Goal: Information Seeking & Learning: Check status

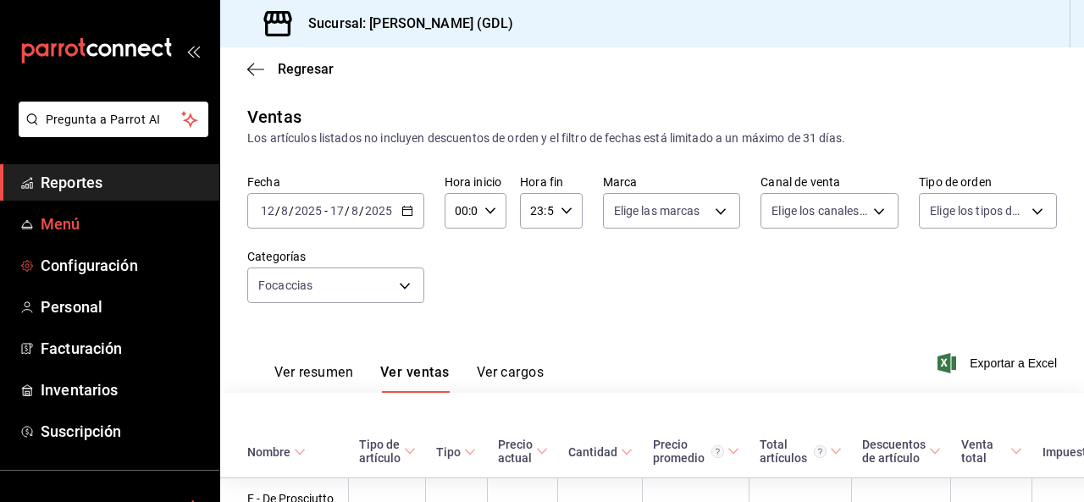
scroll to position [501, 108]
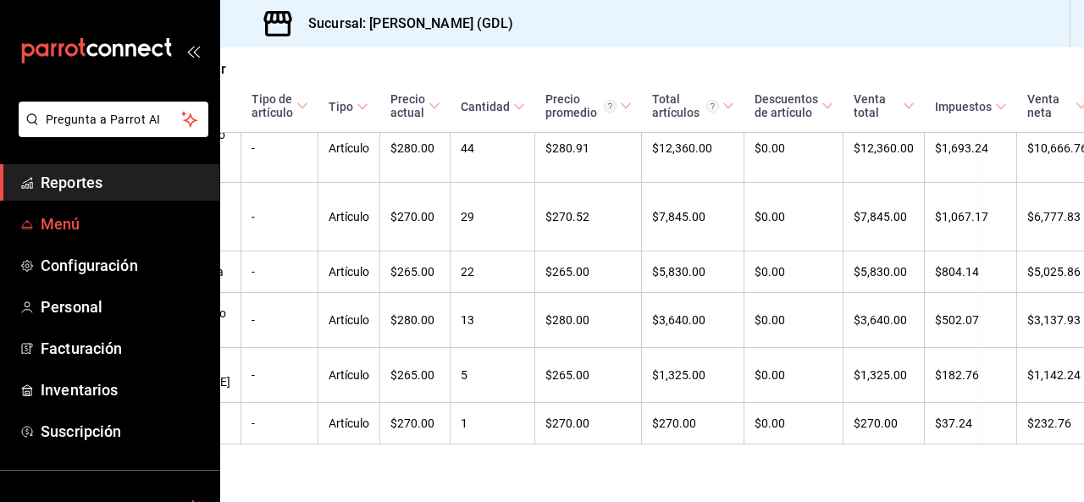
click at [56, 224] on span "Menú" at bounding box center [123, 224] width 165 height 23
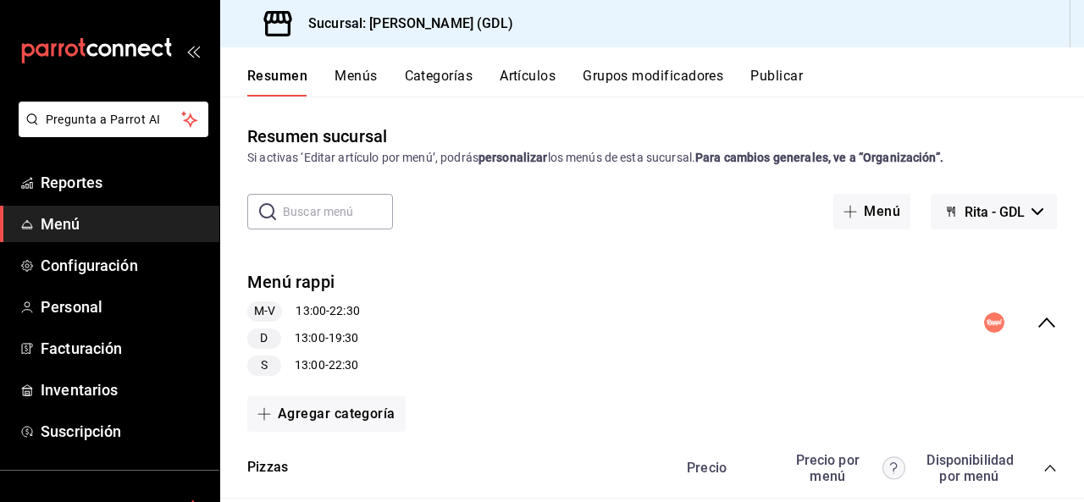
click at [518, 81] on button "Artículos" at bounding box center [528, 82] width 56 height 29
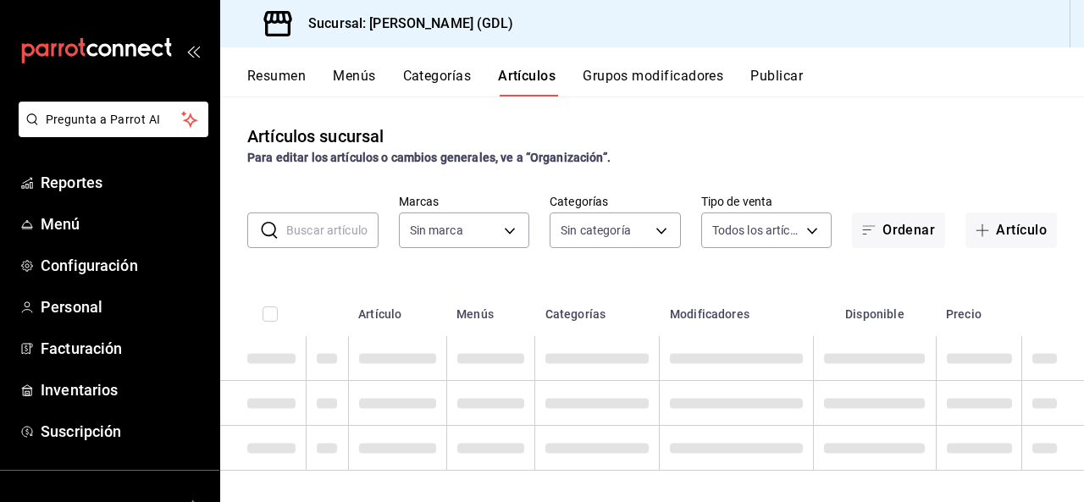
click at [334, 229] on input "text" at bounding box center [332, 230] width 92 height 34
type input "c98b01ad-3431-465a-b391-fd370b6183a3"
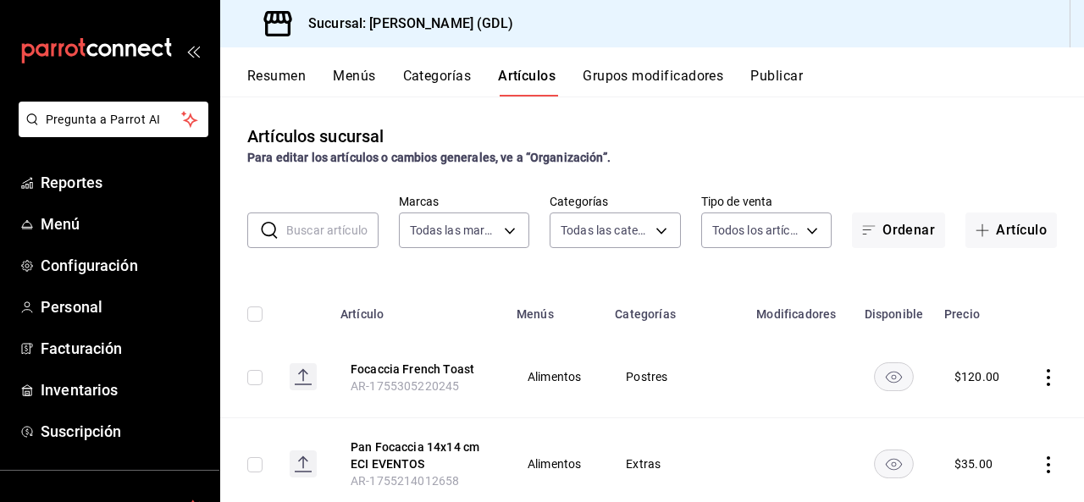
type input "5a38c0db-50c4-4522-a78d-74971e2a78b7,d0fb3d89-d9fa-4950-9157-36d411a573a0,9959c…"
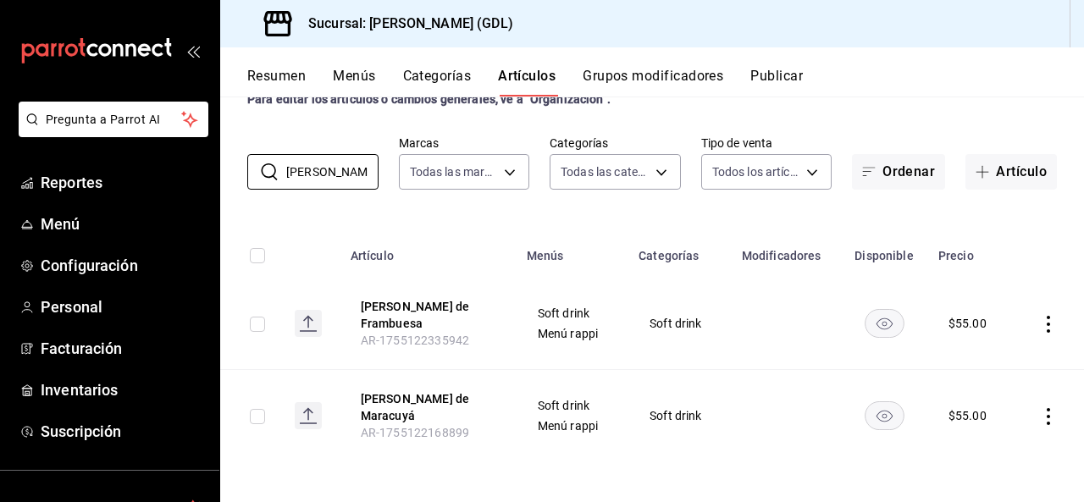
scroll to position [58, 0]
drag, startPoint x: 335, startPoint y: 177, endPoint x: 0, endPoint y: 175, distance: 335.3
click at [0, 175] on div "Pregunta a Parrot AI Reportes Menú Configuración Personal Facturación Inventari…" at bounding box center [542, 251] width 1084 height 502
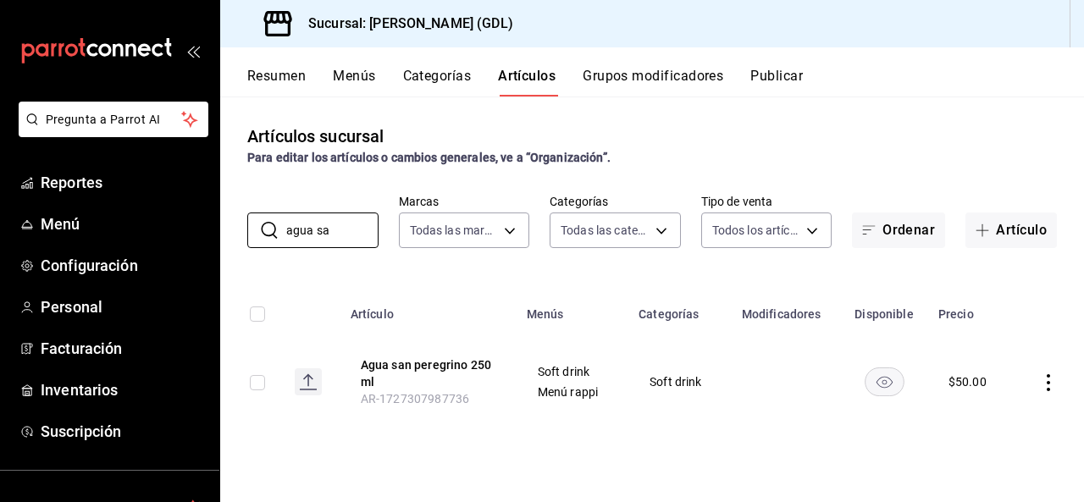
scroll to position [0, 0]
type input "agua sa"
click at [85, 214] on span "Menú" at bounding box center [123, 224] width 165 height 23
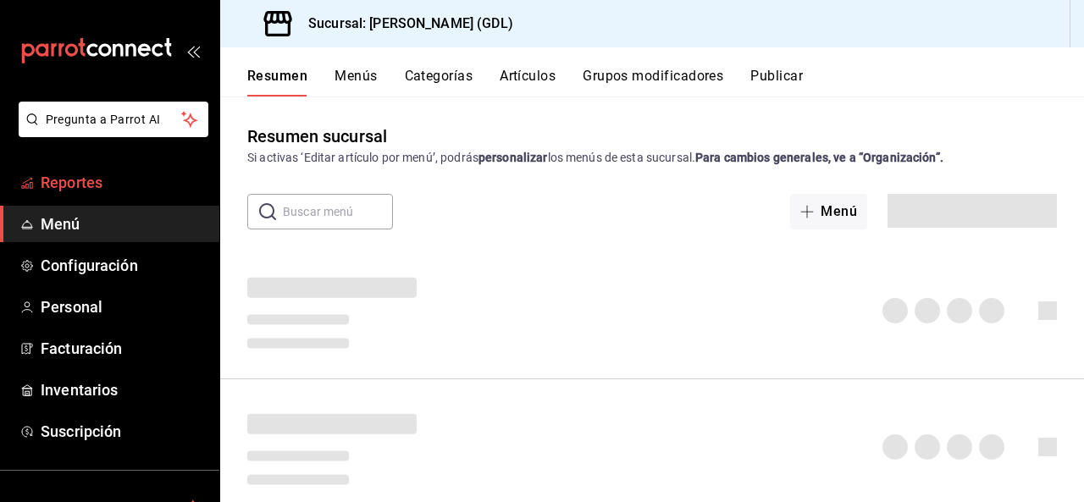
click at [127, 174] on span "Reportes" at bounding box center [123, 182] width 165 height 23
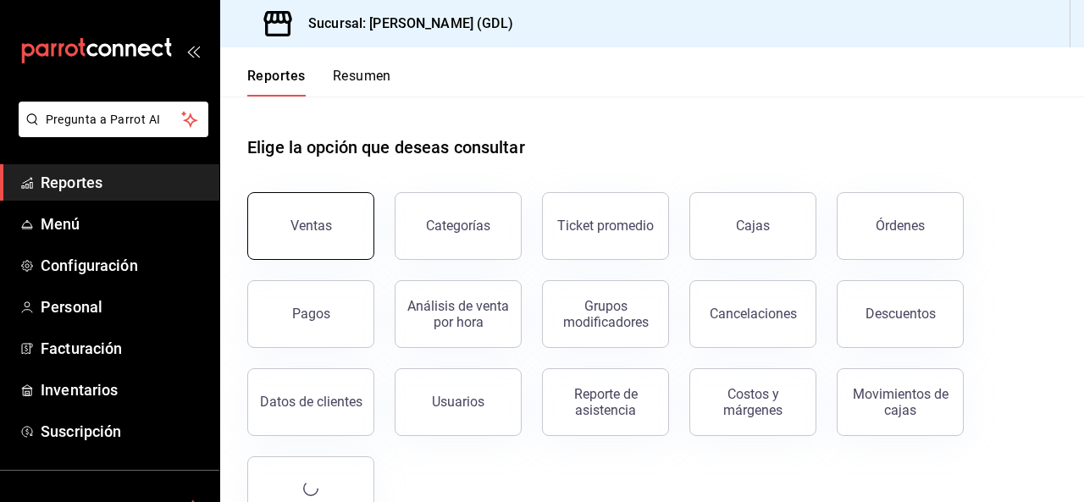
click at [353, 249] on button "Ventas" at bounding box center [310, 226] width 127 height 68
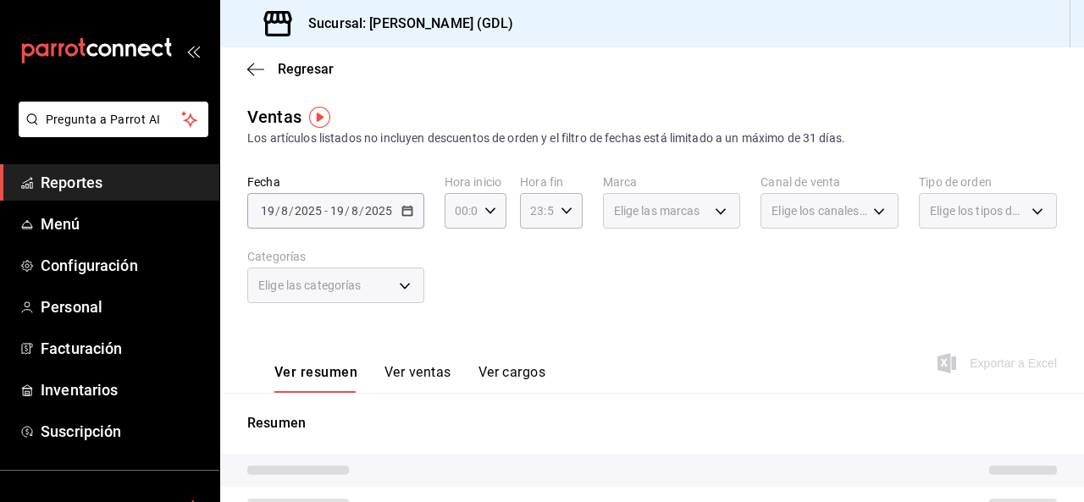
click at [395, 219] on div "[DATE] [DATE] - [DATE] [DATE]" at bounding box center [335, 211] width 177 height 36
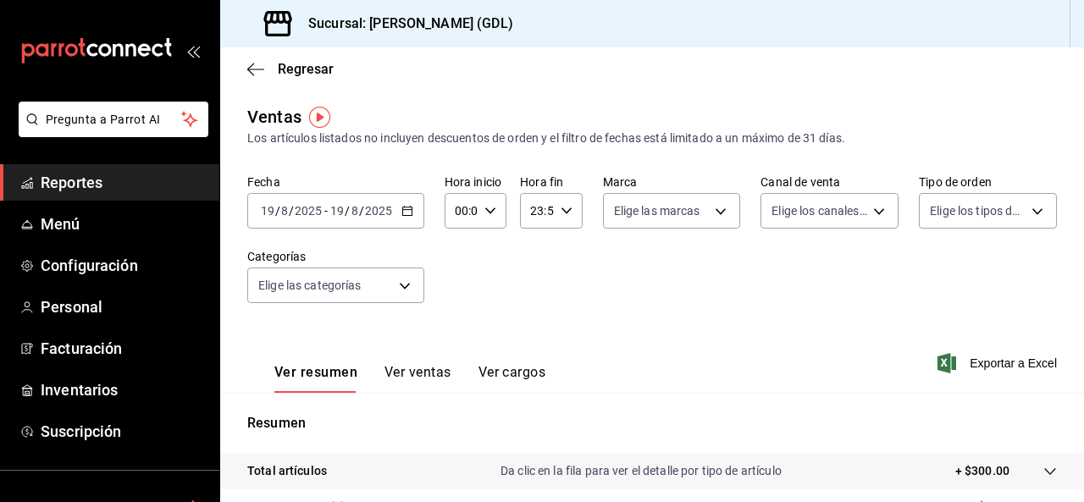
click at [405, 216] on \(Stroke\) "button" at bounding box center [407, 211] width 10 height 9
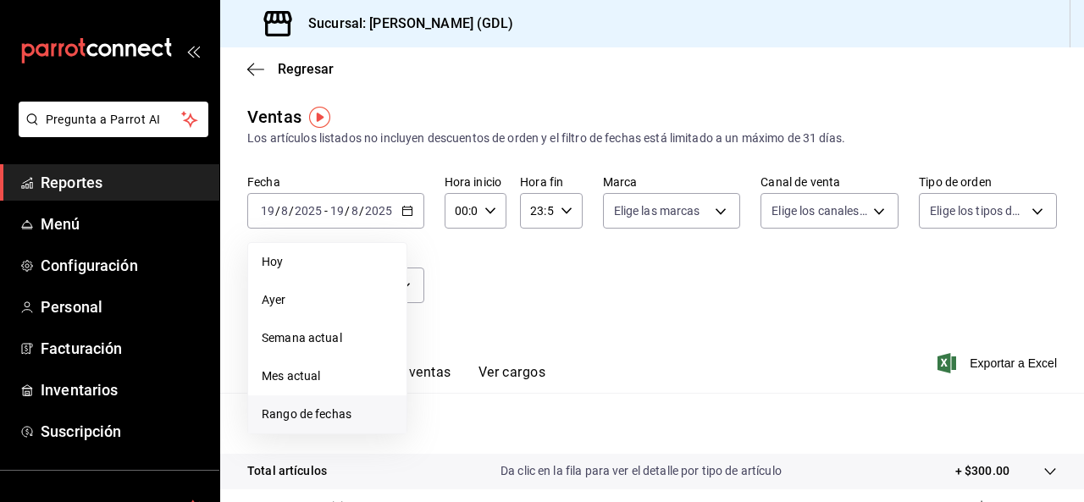
click at [314, 413] on span "Rango de fechas" at bounding box center [327, 415] width 131 height 18
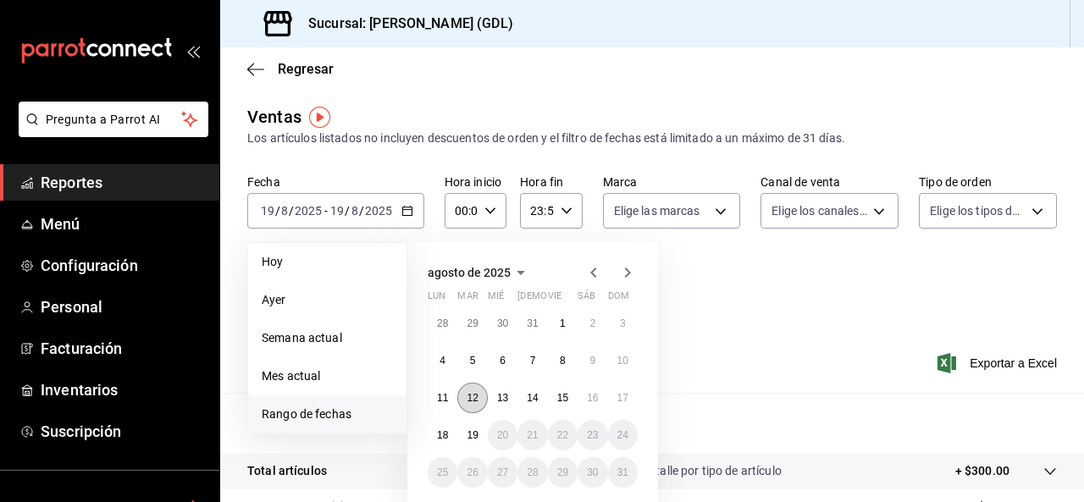
click at [475, 400] on abbr "12" at bounding box center [472, 398] width 11 height 12
click at [614, 402] on button "17" at bounding box center [623, 398] width 30 height 30
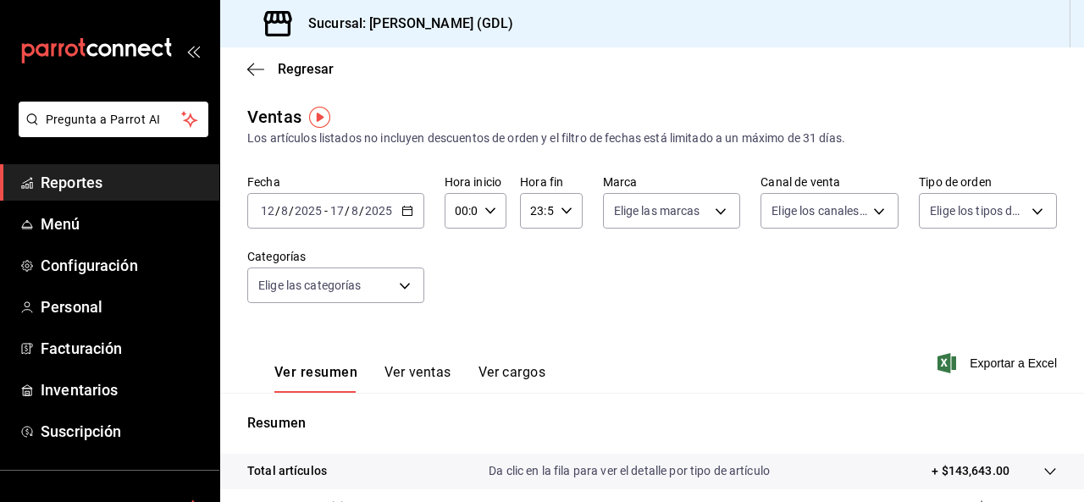
click at [434, 373] on button "Ver ventas" at bounding box center [417, 378] width 67 height 29
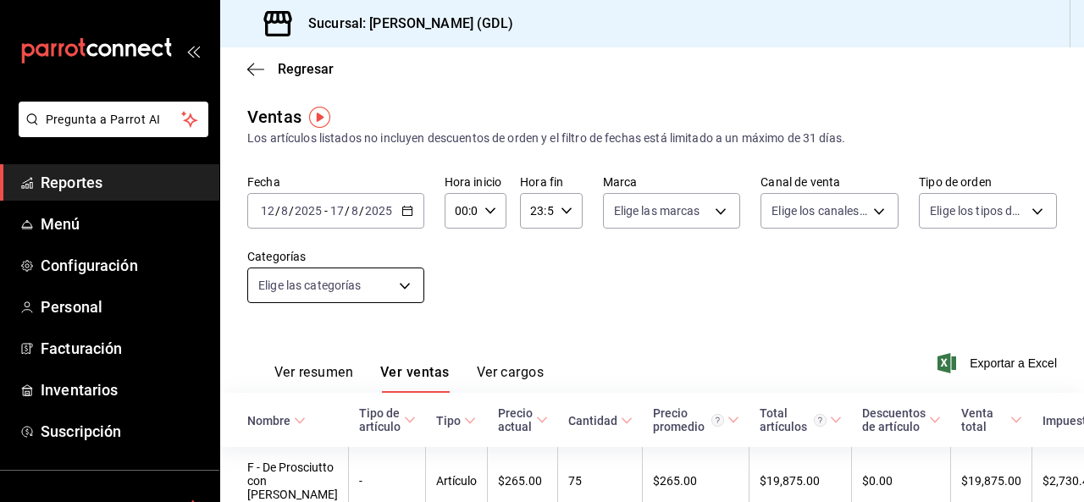
click at [388, 290] on body "Pregunta a Parrot AI Reportes Menú Configuración Personal Facturación Inventari…" at bounding box center [542, 251] width 1084 height 502
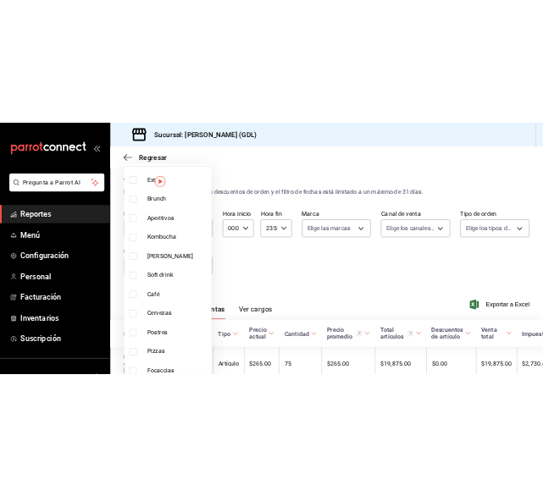
scroll to position [254, 0]
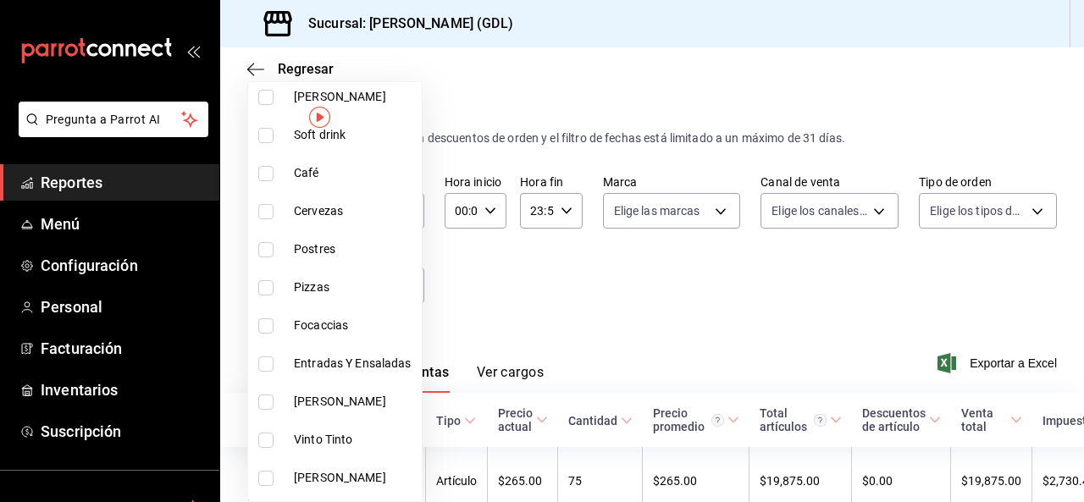
click at [330, 333] on span "Focaccias" at bounding box center [354, 326] width 121 height 18
type input "eaed0b07-5e0e-4e86-b0cf-eb68f643cc26"
checkbox input "true"
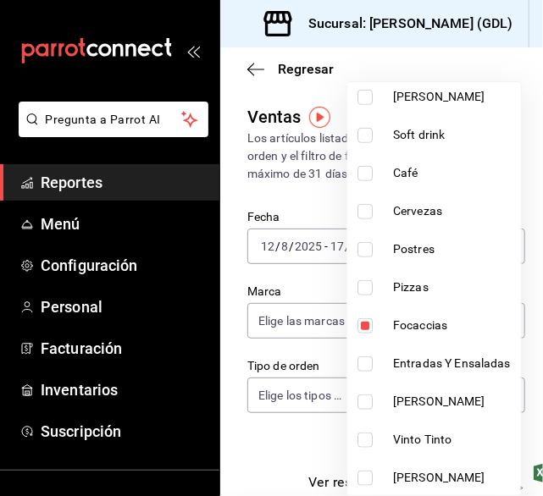
click at [290, 272] on div at bounding box center [271, 248] width 543 height 496
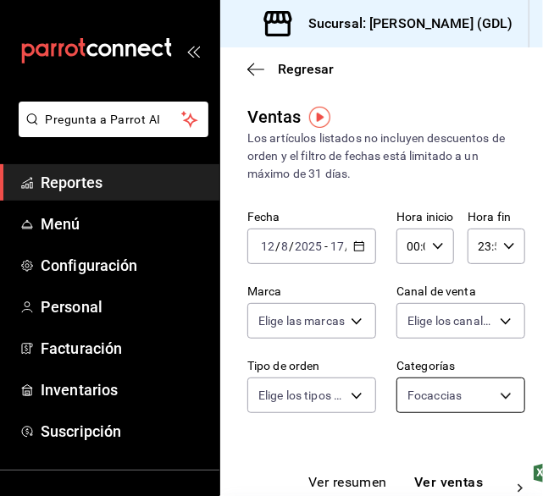
click at [427, 407] on body "Pregunta a Parrot AI Reportes Menú Configuración Personal Facturación Inventari…" at bounding box center [271, 248] width 543 height 496
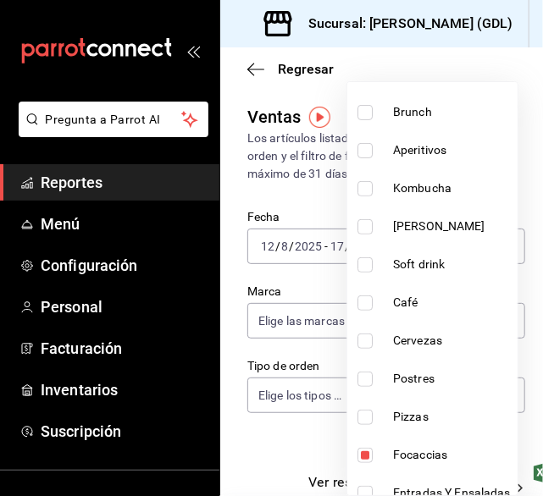
scroll to position [254, 0]
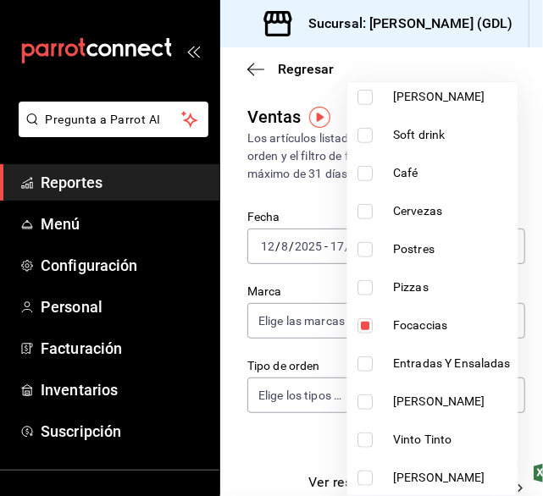
click at [367, 328] on input "checkbox" at bounding box center [364, 325] width 15 height 15
checkbox input "false"
click at [367, 275] on li "Pizzas" at bounding box center [432, 287] width 170 height 38
type input "9f31f14e-9927-4824-a446-f5dadff0ad5a"
checkbox input "true"
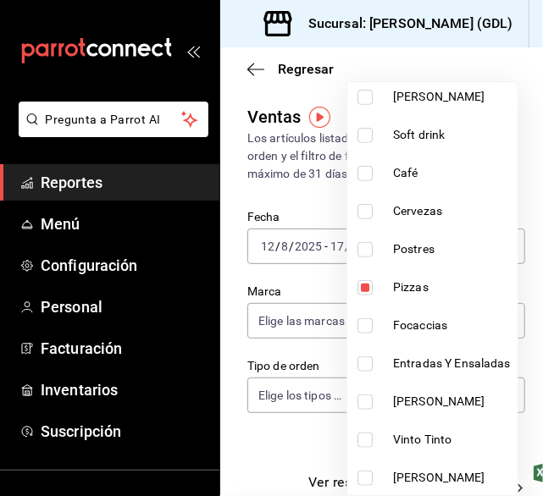
click at [318, 275] on div at bounding box center [271, 248] width 543 height 496
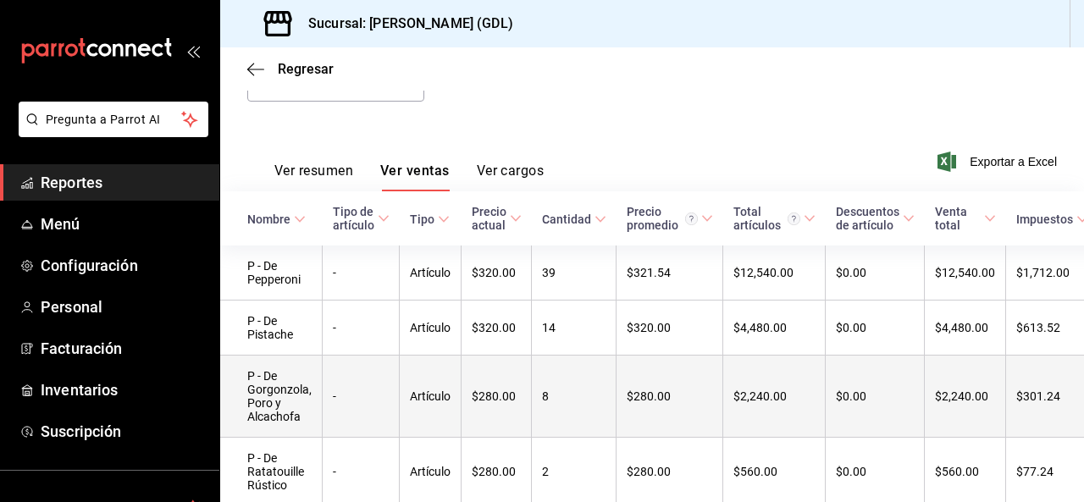
scroll to position [286, 0]
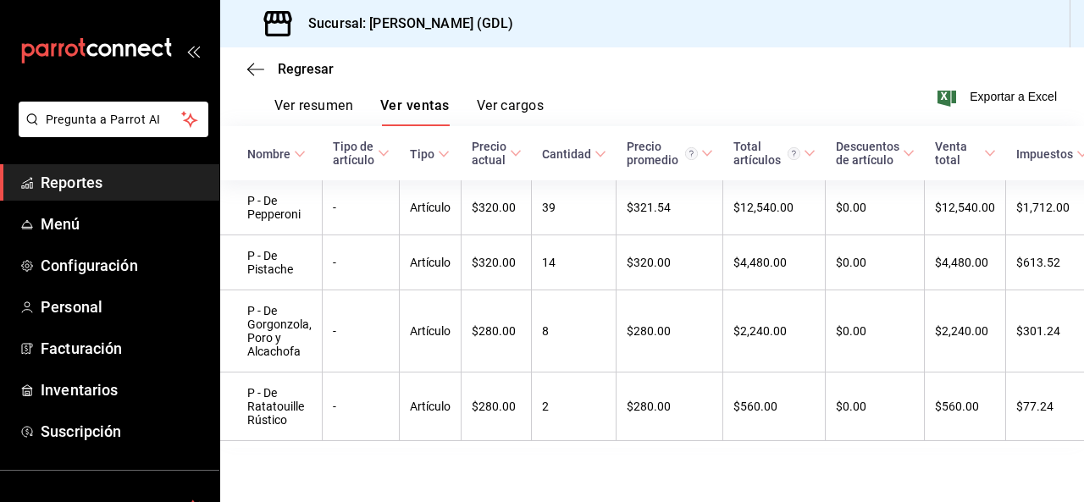
click at [804, 84] on div "Regresar" at bounding box center [652, 68] width 864 height 43
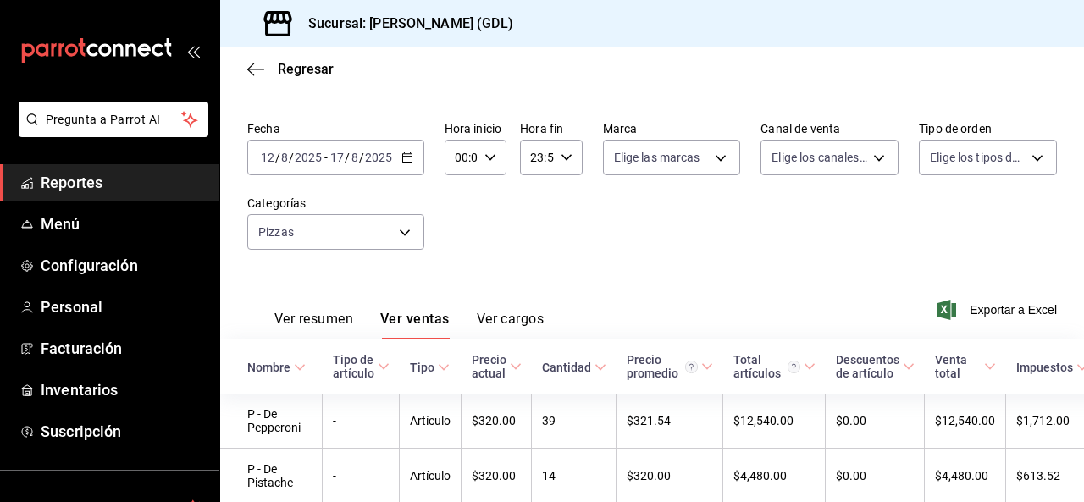
scroll to position [0, 0]
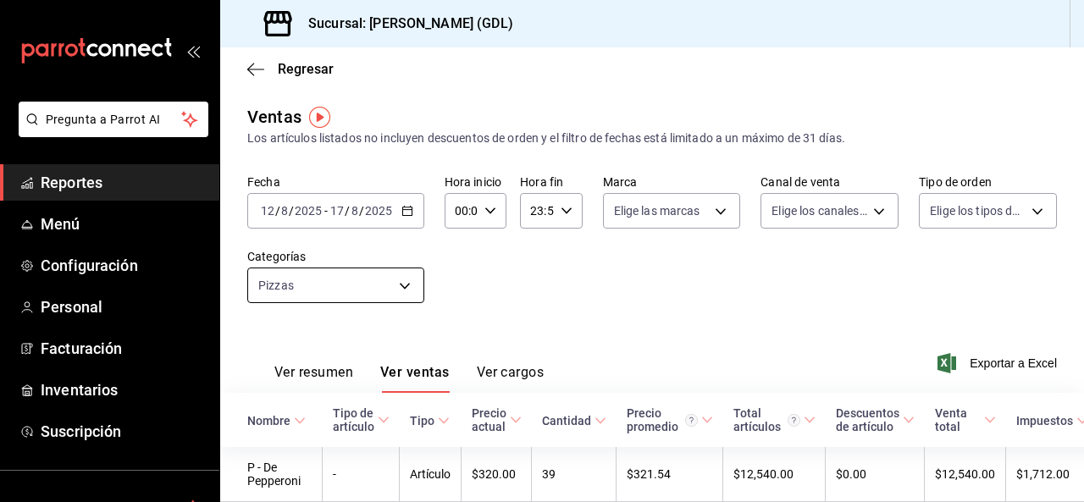
click at [405, 299] on body "Pregunta a Parrot AI Reportes Menú Configuración Personal Facturación Inventari…" at bounding box center [542, 251] width 1084 height 502
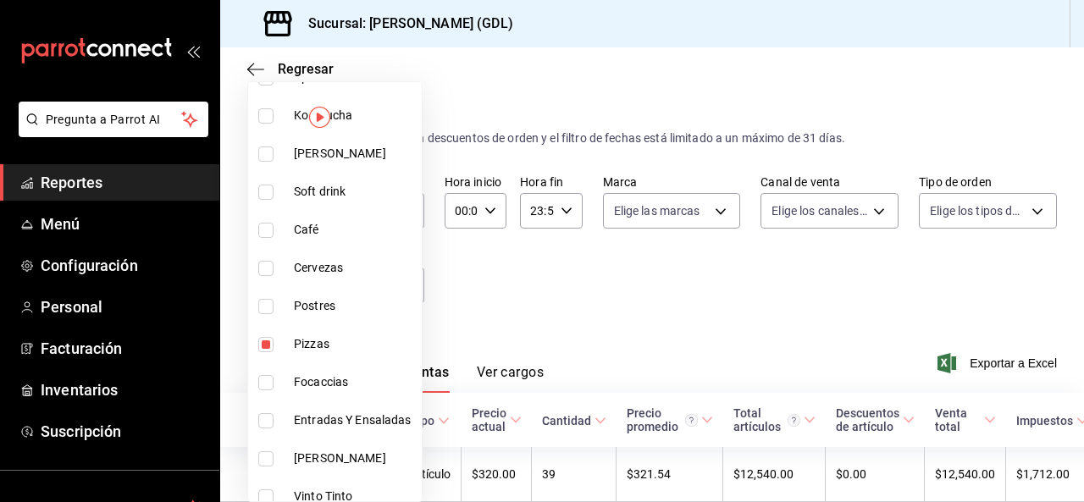
scroll to position [286, 0]
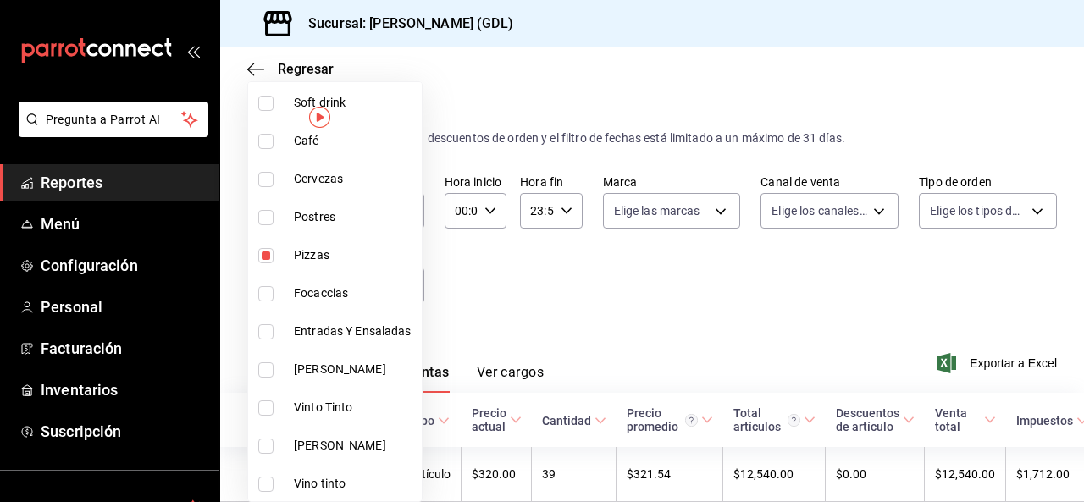
click at [269, 253] on input "checkbox" at bounding box center [265, 255] width 15 height 15
checkbox input "false"
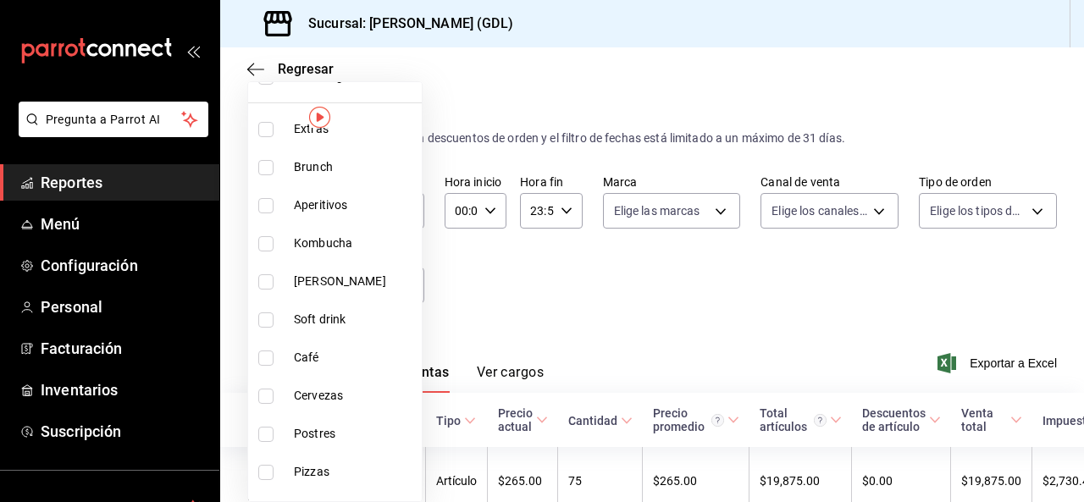
scroll to position [32, 0]
click at [323, 245] on span "Aperitivos" at bounding box center [354, 243] width 121 height 18
type input "9959c164-c187-4a56-8dab-0f7ba667f715"
checkbox input "true"
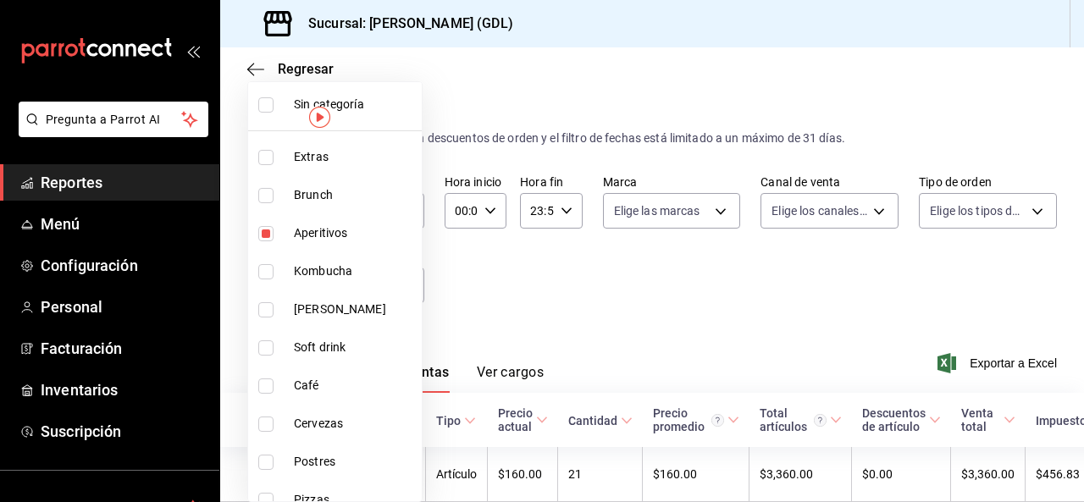
scroll to position [32, 0]
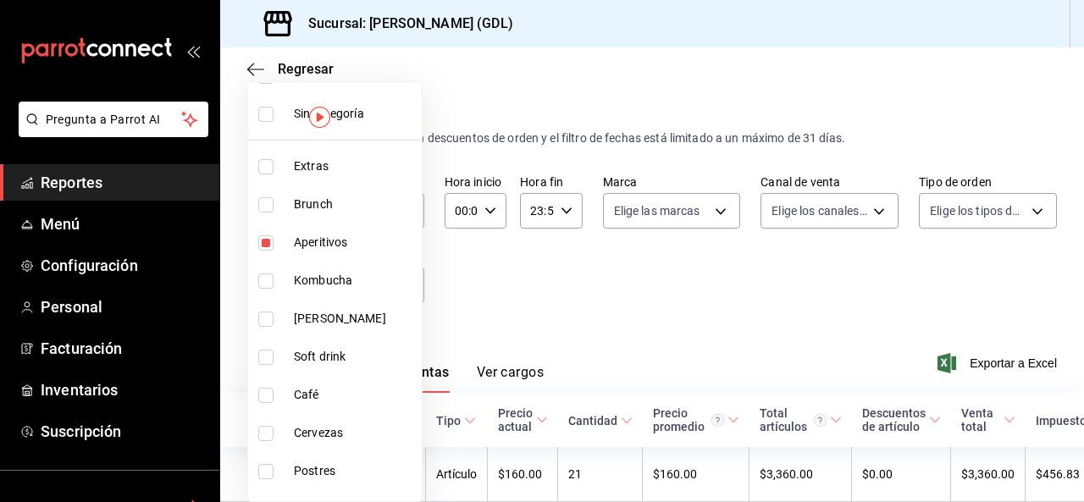
click at [730, 262] on div at bounding box center [542, 251] width 1084 height 502
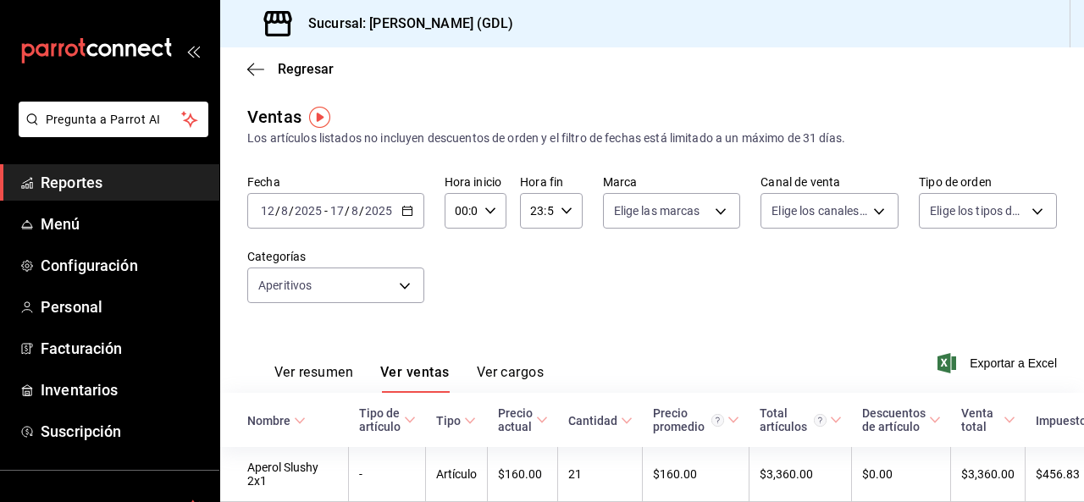
click at [864, 320] on div "Fecha 2025-08-12 12 / 8 / 2025 - 2025-08-17 17 / 8 / 2025 Hora inicio 00:00 Hor…" at bounding box center [651, 248] width 809 height 149
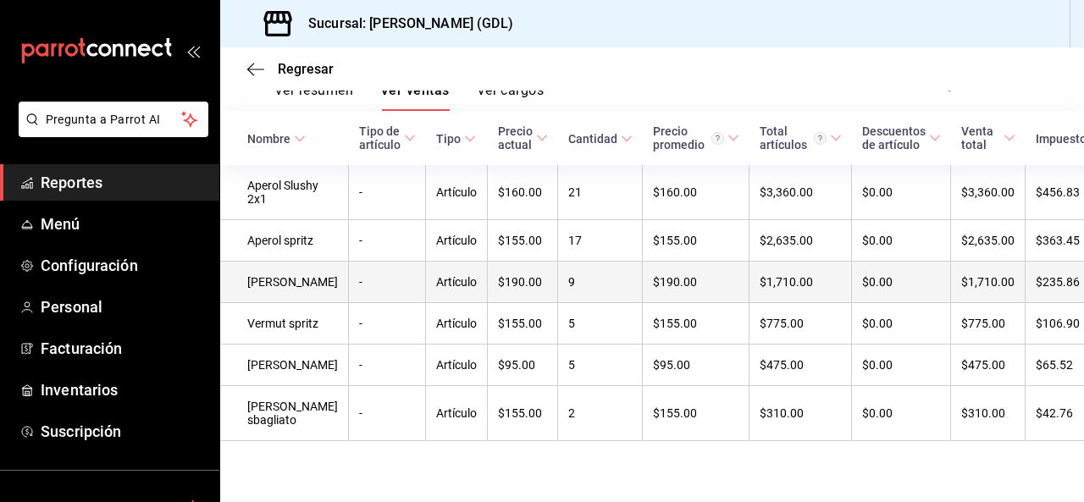
scroll to position [284, 0]
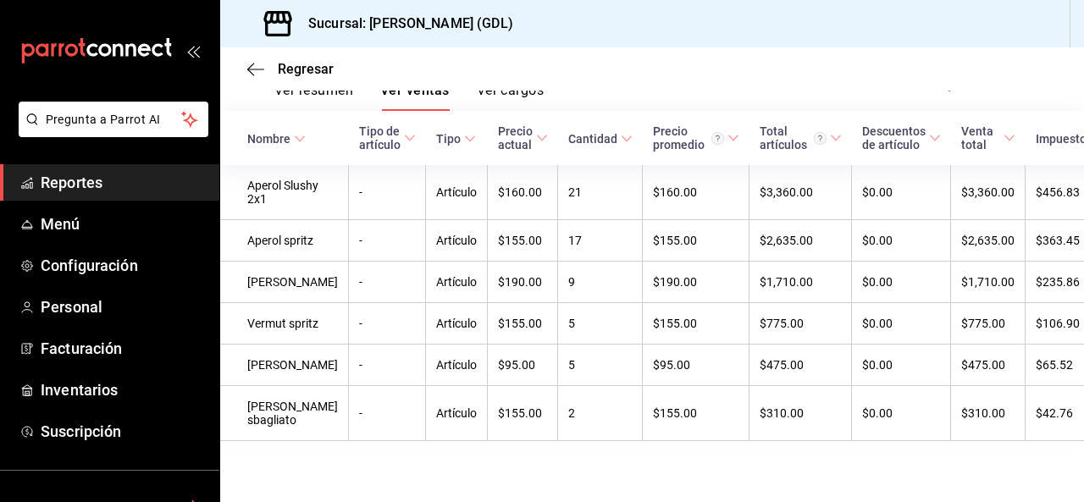
click at [733, 65] on div "Regresar" at bounding box center [652, 68] width 864 height 43
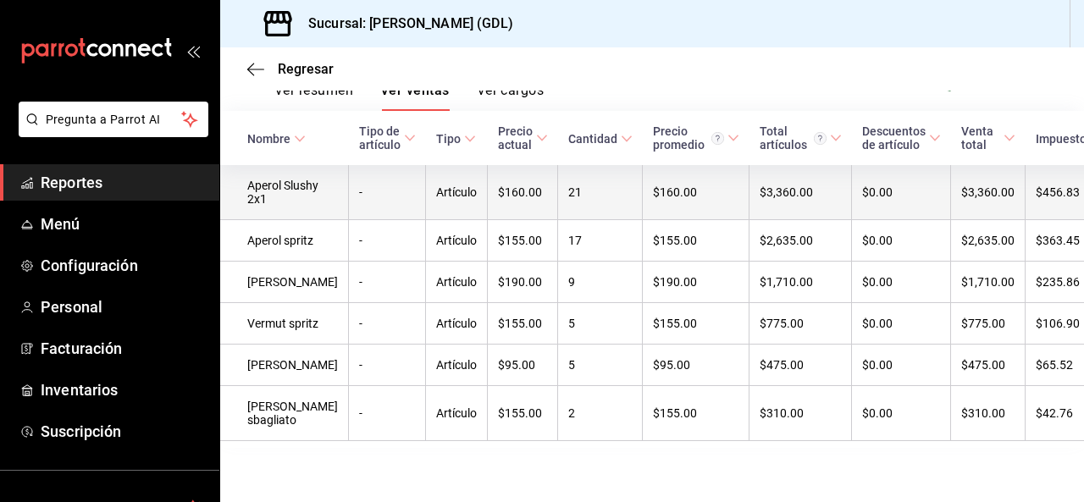
scroll to position [30, 0]
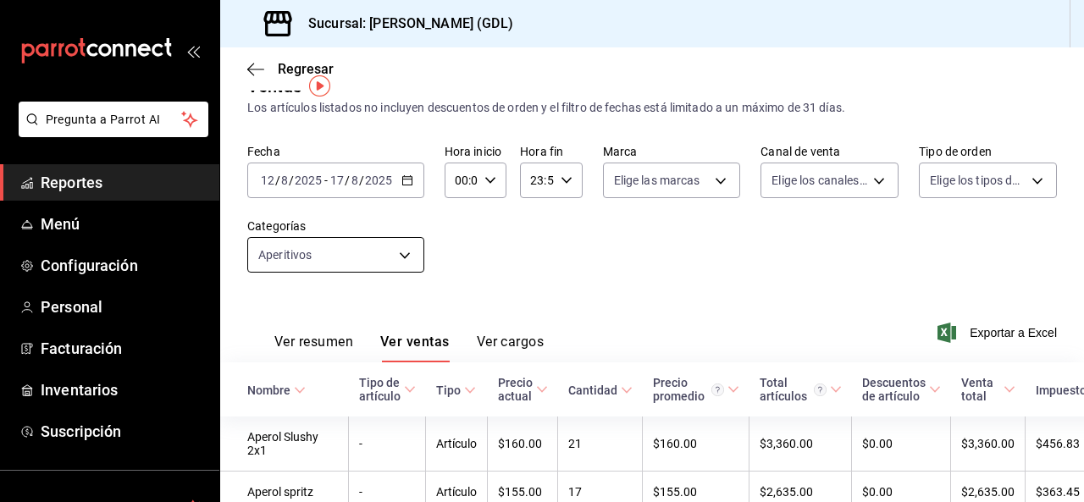
click at [391, 257] on body "Pregunta a Parrot AI Reportes Menú Configuración Personal Facturación Inventari…" at bounding box center [542, 251] width 1084 height 502
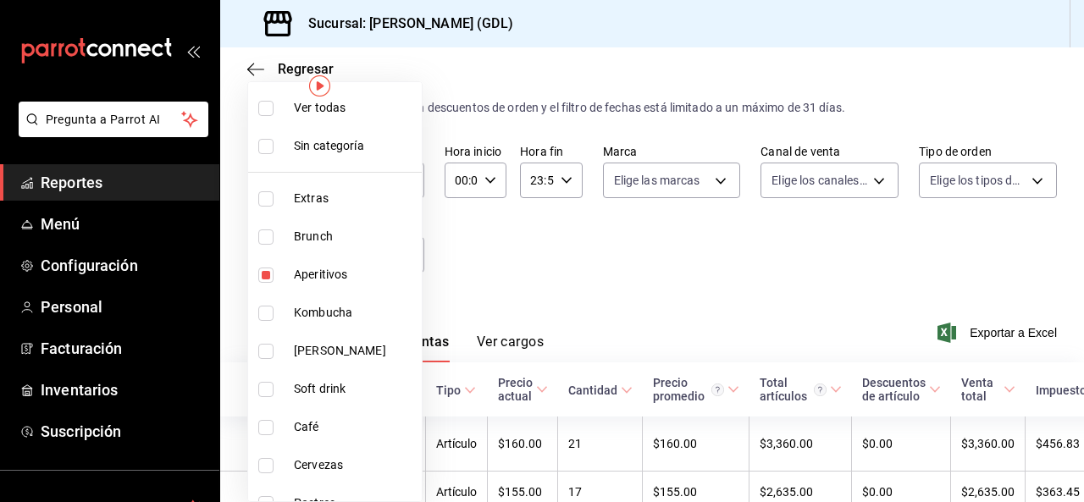
click at [365, 472] on span "Cervezas" at bounding box center [354, 465] width 121 height 18
type input "9959c164-c187-4a56-8dab-0f7ba667f715,3d4d1c21-29c3-4f56-8531-cb6b1aca6798"
checkbox input "true"
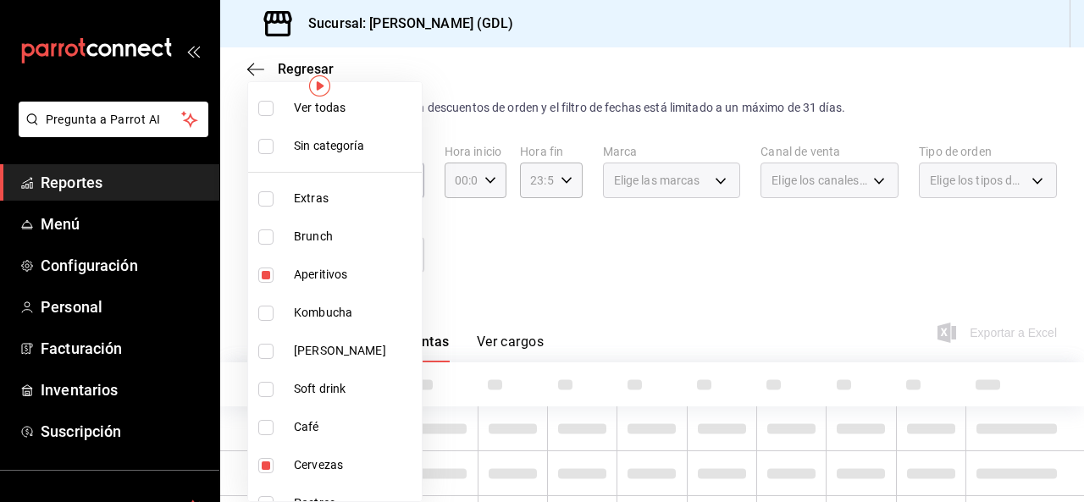
click at [591, 284] on div at bounding box center [542, 251] width 1084 height 502
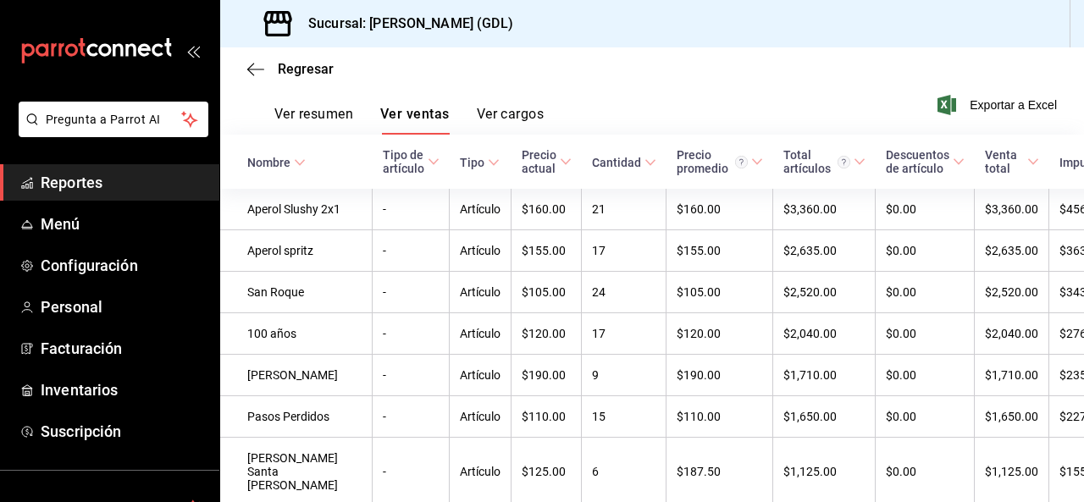
scroll to position [284, 0]
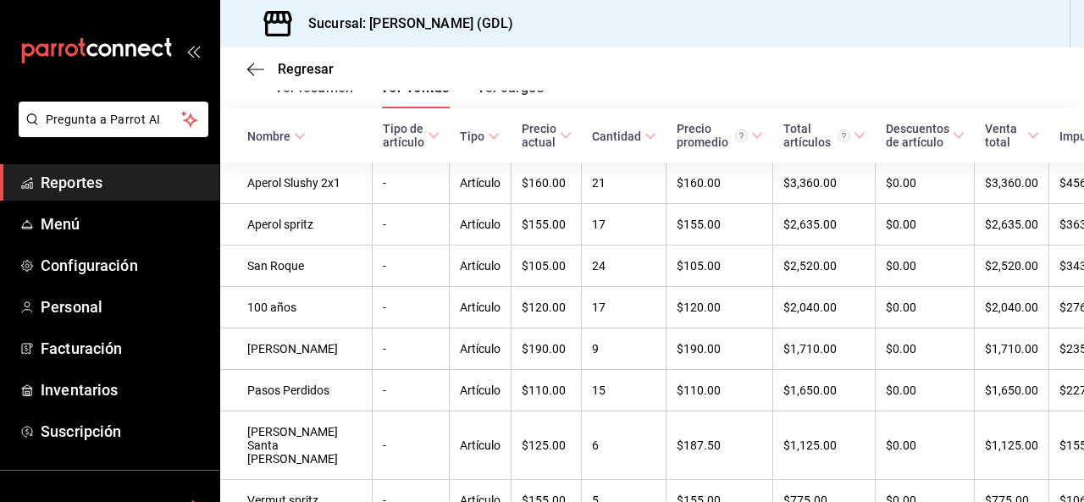
click at [975, 110] on th "Venta total" at bounding box center [1012, 135] width 75 height 54
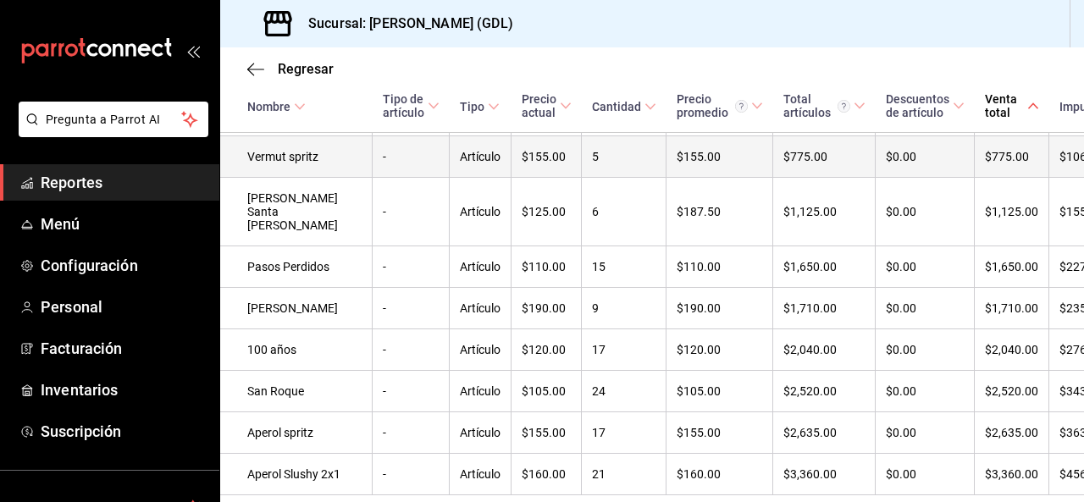
scroll to position [595, 0]
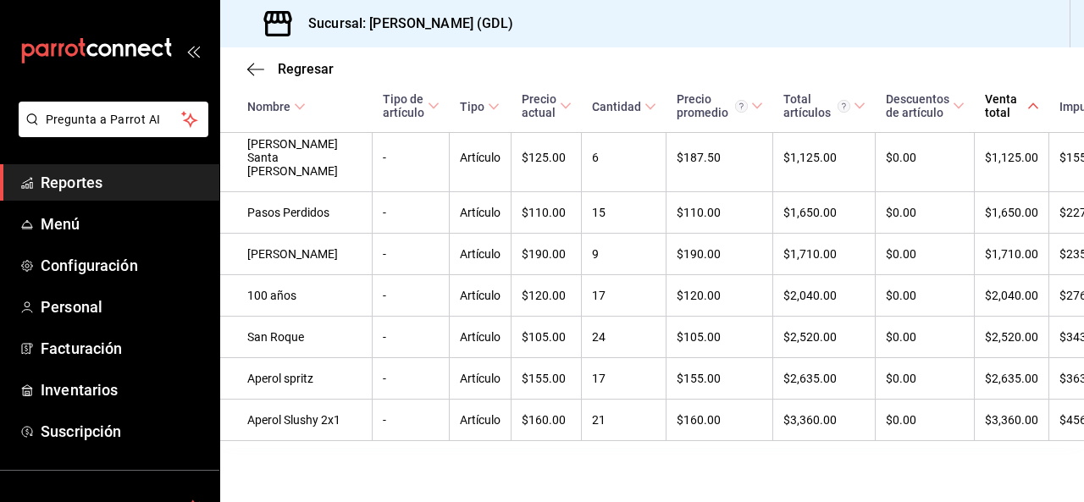
click at [621, 56] on div "Regresar" at bounding box center [652, 68] width 864 height 43
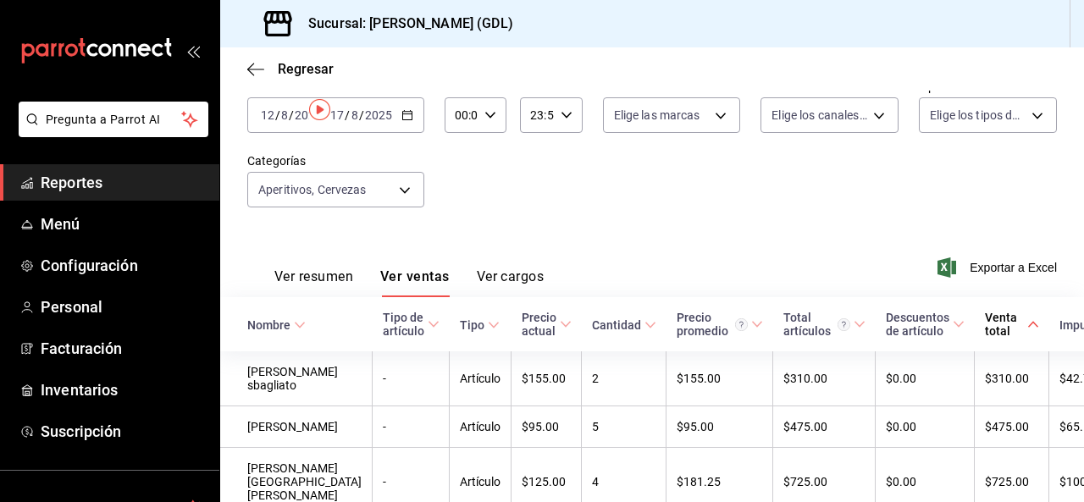
scroll to position [0, 0]
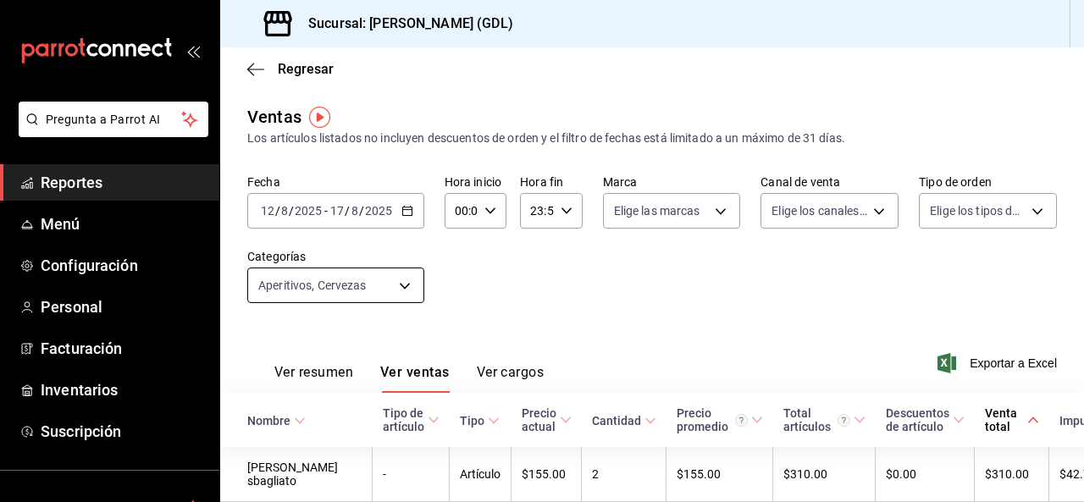
click at [389, 287] on body "Pregunta a Parrot AI Reportes Menú Configuración Personal Facturación Inventari…" at bounding box center [542, 251] width 1084 height 502
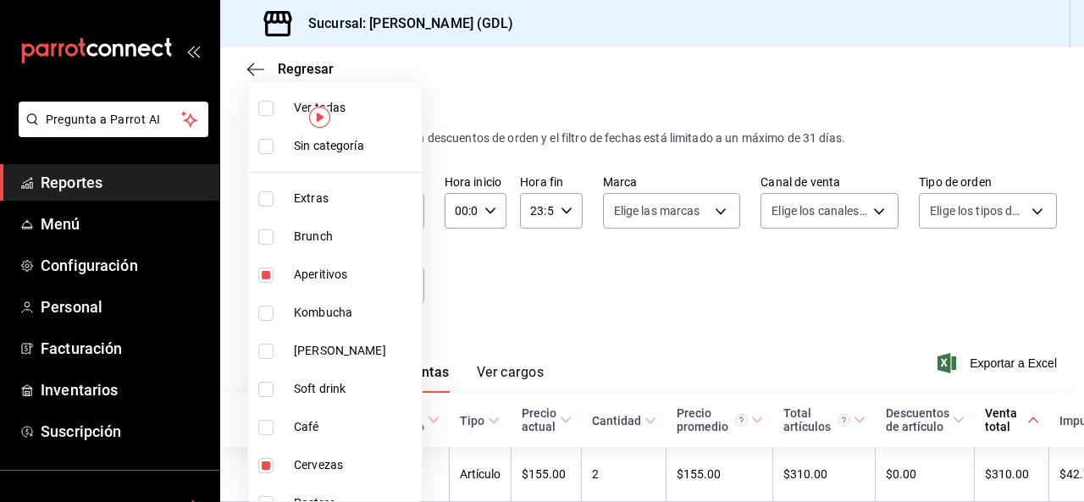
click at [318, 192] on span "Extras" at bounding box center [354, 199] width 121 height 18
type input "9959c164-c187-4a56-8dab-0f7ba667f715,3d4d1c21-29c3-4f56-8531-cb6b1aca6798,5a38c…"
checkbox input "true"
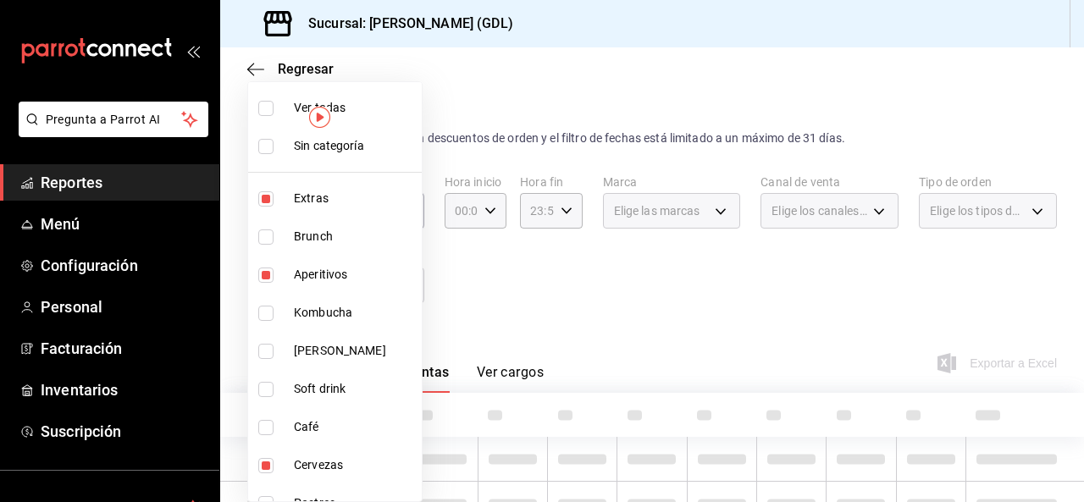
click at [499, 264] on div at bounding box center [542, 251] width 1084 height 502
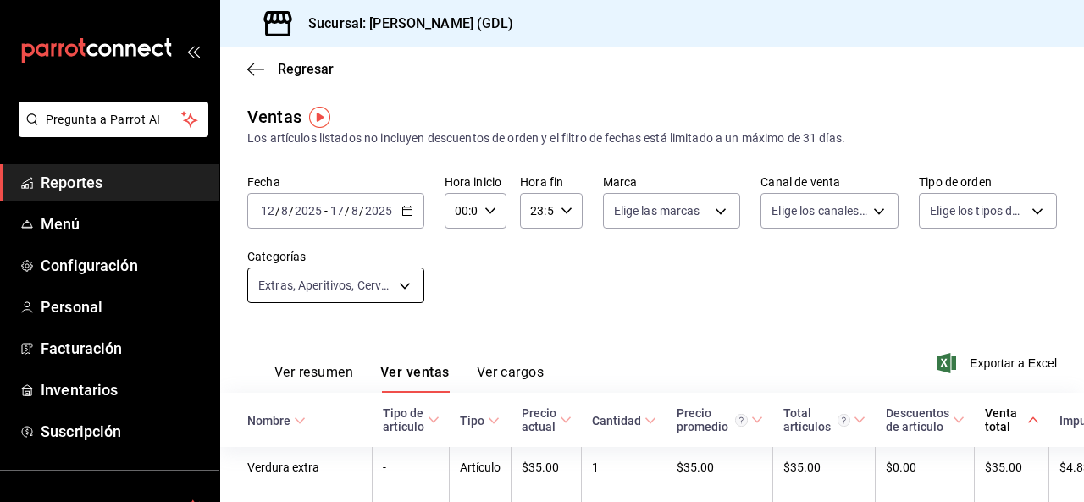
click at [378, 290] on body "Pregunta a Parrot AI Reportes Menú Configuración Personal Facturación Inventari…" at bounding box center [542, 251] width 1084 height 502
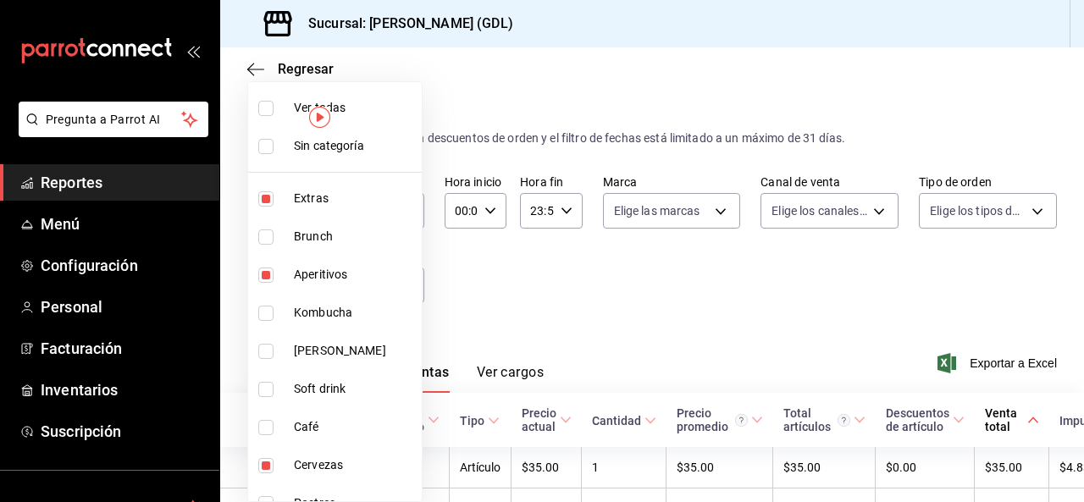
click at [268, 206] on li "Extras" at bounding box center [335, 198] width 174 height 38
type input "9959c164-c187-4a56-8dab-0f7ba667f715,3d4d1c21-29c3-4f56-8531-cb6b1aca6798"
checkbox input "false"
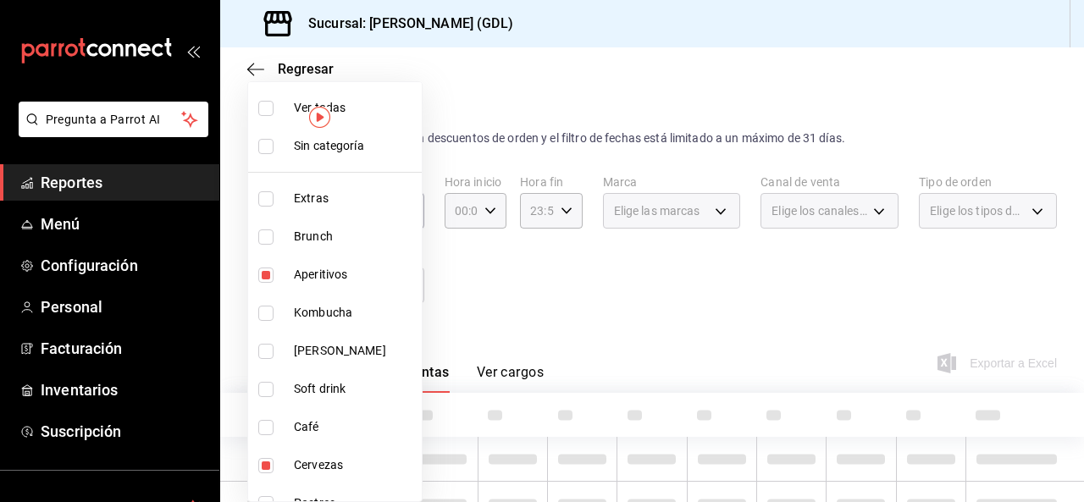
click at [268, 270] on input "checkbox" at bounding box center [265, 275] width 15 height 15
checkbox input "false"
type input "3d4d1c21-29c3-4f56-8531-cb6b1aca6798"
click at [262, 470] on input "checkbox" at bounding box center [265, 465] width 15 height 15
checkbox input "false"
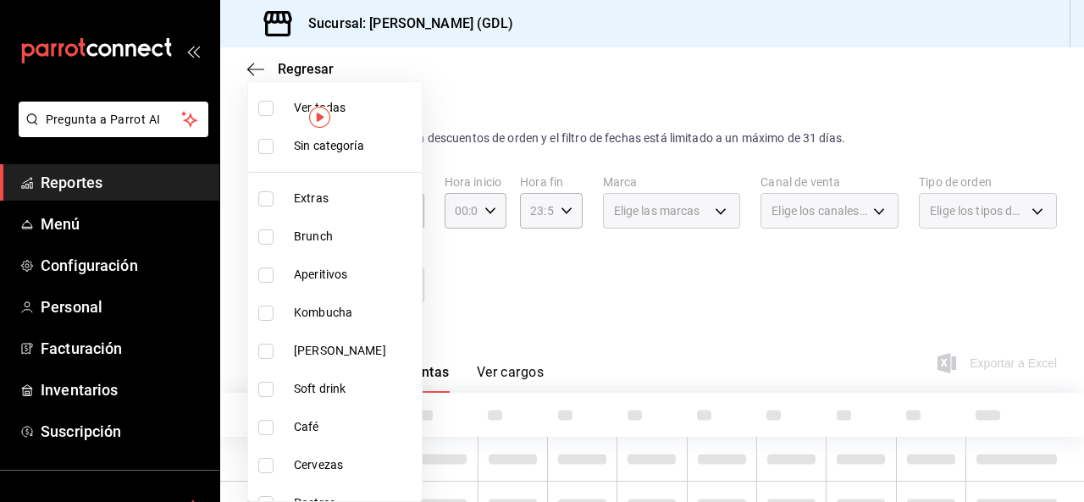
click at [265, 346] on input "checkbox" at bounding box center [265, 351] width 15 height 15
checkbox input "true"
type input "bf8c9e8f-e9e0-4ee2-aed5-19c3d3de0df4"
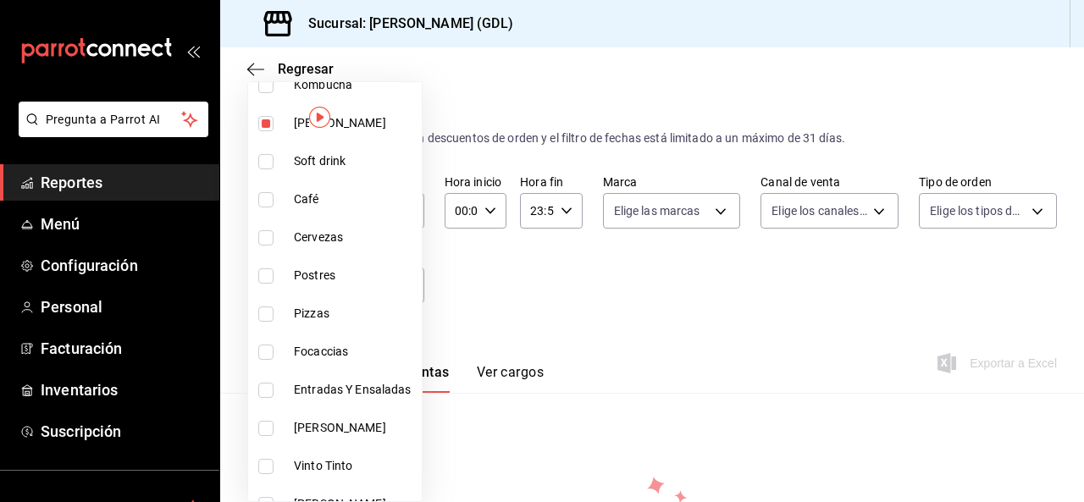
scroll to position [254, 0]
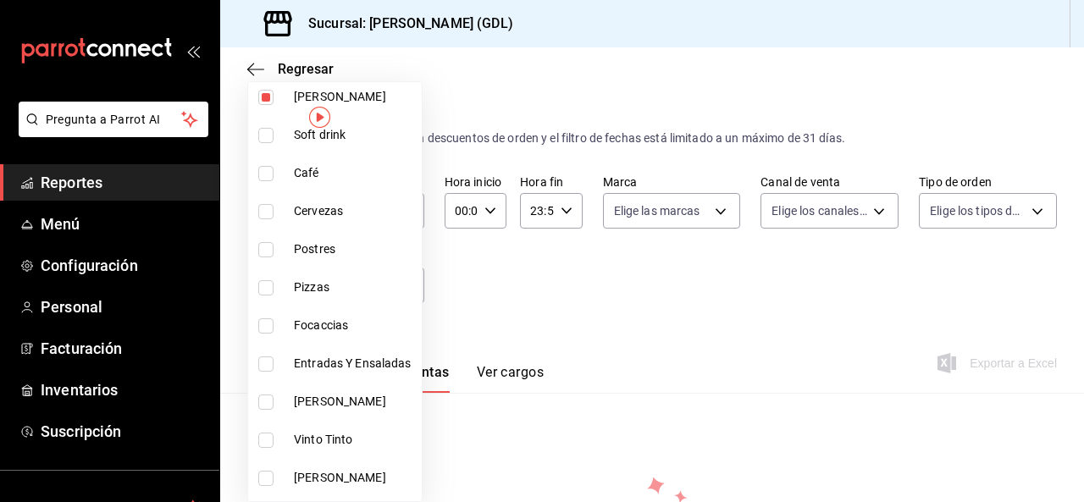
click at [264, 400] on input "checkbox" at bounding box center [265, 402] width 15 height 15
checkbox input "true"
type input "bf8c9e8f-e9e0-4ee2-aed5-19c3d3de0df4,34910040-26c0-4d08-9a08-2246139ef8ab"
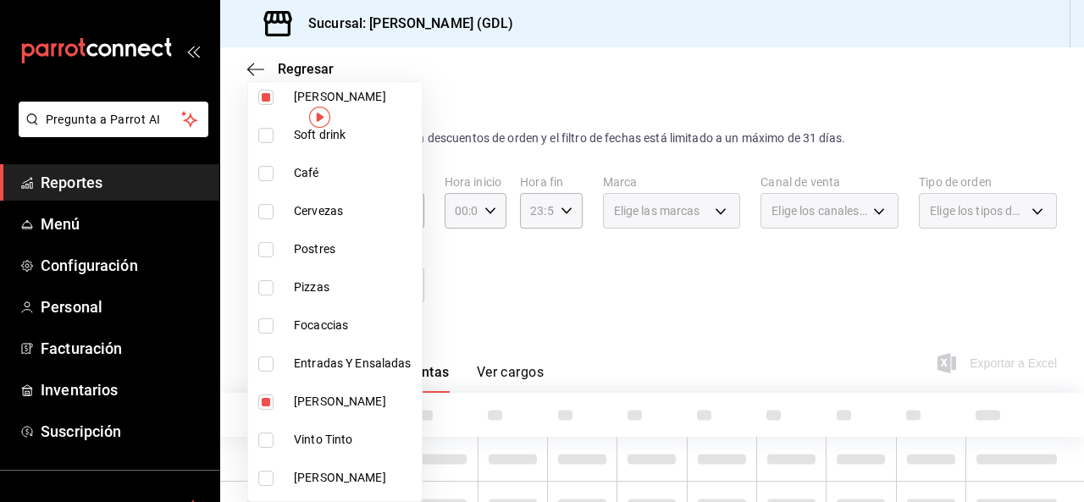
click at [266, 446] on input "checkbox" at bounding box center [265, 440] width 15 height 15
checkbox input "true"
type input "bf8c9e8f-e9e0-4ee2-aed5-19c3d3de0df4,34910040-26c0-4d08-9a08-2246139ef8ab,45490…"
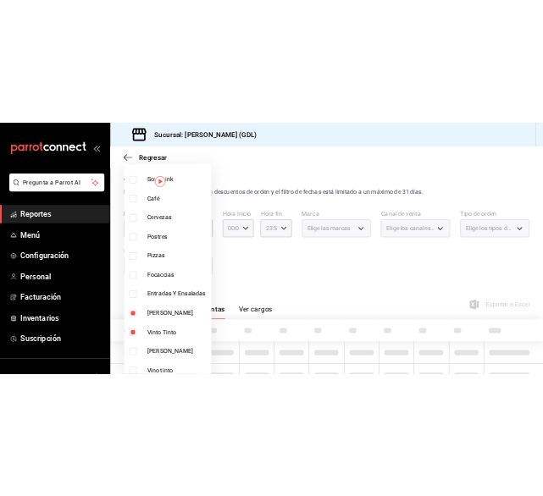
scroll to position [286, 0]
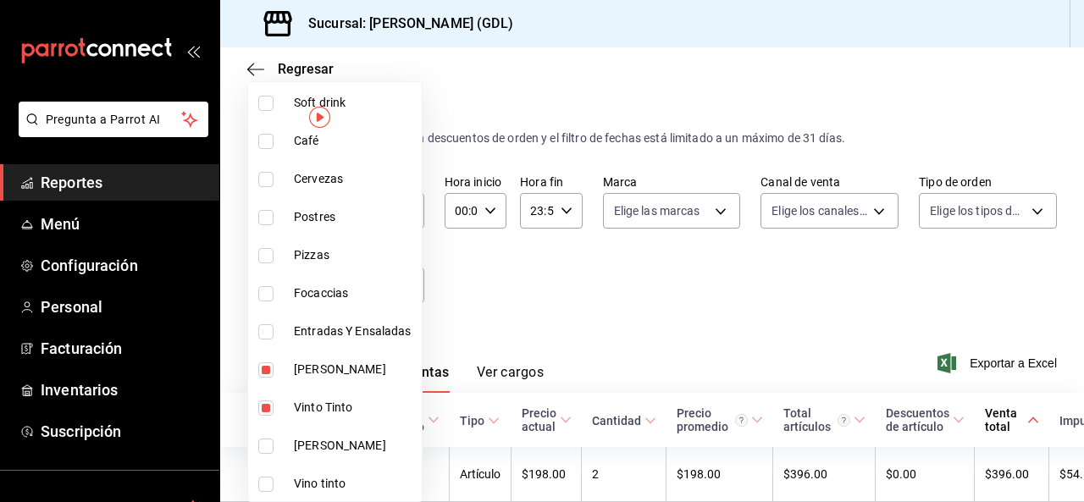
click at [266, 443] on input "checkbox" at bounding box center [265, 446] width 15 height 15
checkbox input "true"
type input "bf8c9e8f-e9e0-4ee2-aed5-19c3d3de0df4,34910040-26c0-4d08-9a08-2246139ef8ab,45490…"
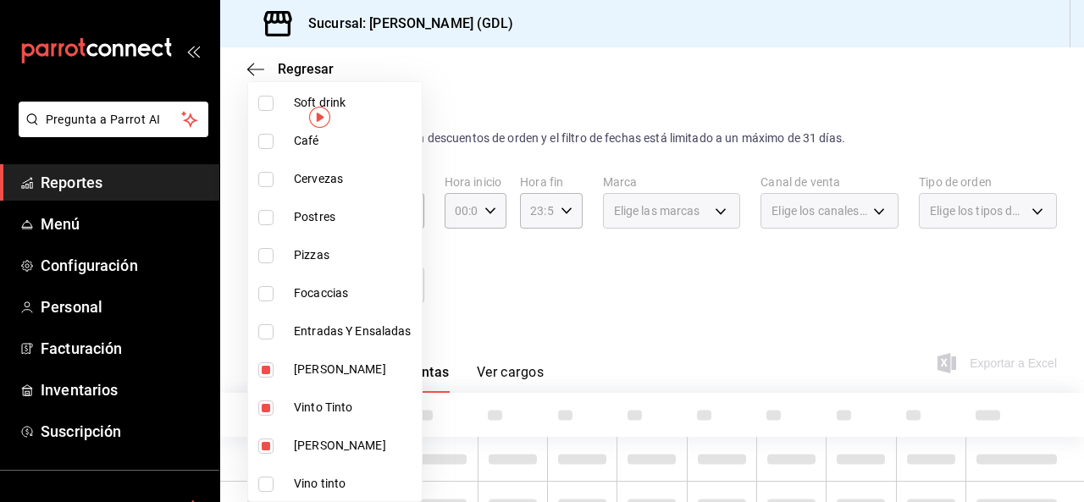
click at [269, 478] on input "checkbox" at bounding box center [265, 484] width 15 height 15
checkbox input "true"
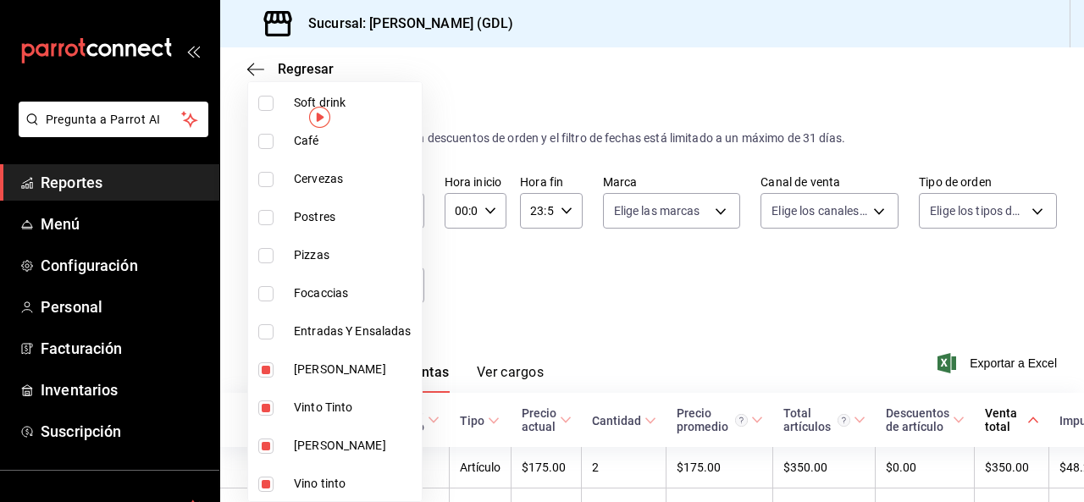
click at [530, 294] on div at bounding box center [542, 251] width 1084 height 502
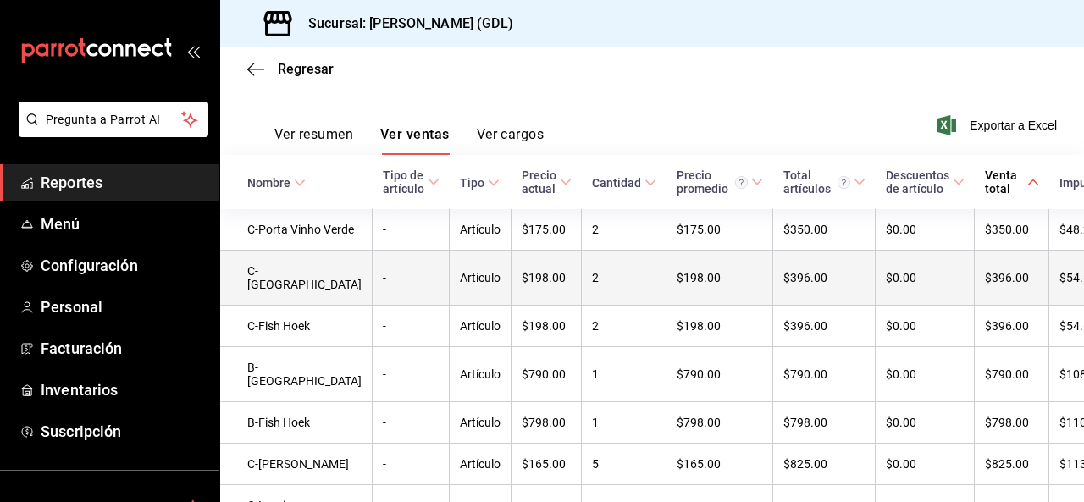
scroll to position [214, 0]
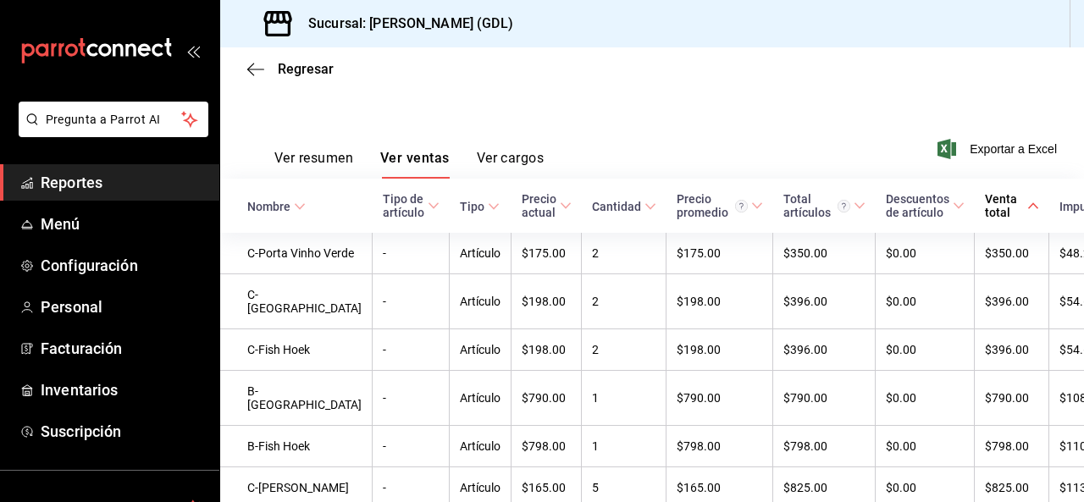
click at [699, 101] on div "Fecha 2025-08-12 12 / 8 / 2025 - 2025-08-17 17 / 8 / 2025 Hora inicio 00:00 Hor…" at bounding box center [651, 34] width 809 height 149
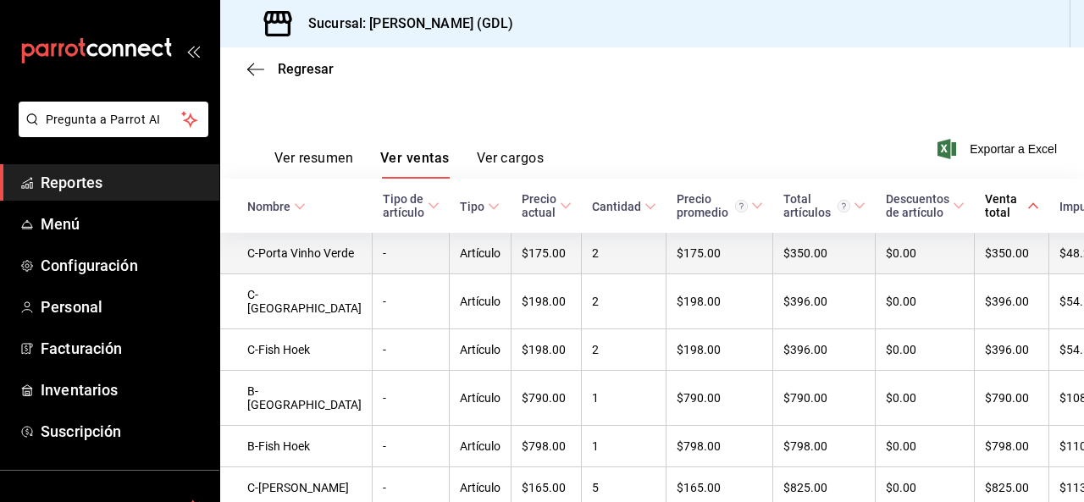
scroll to position [0, 0]
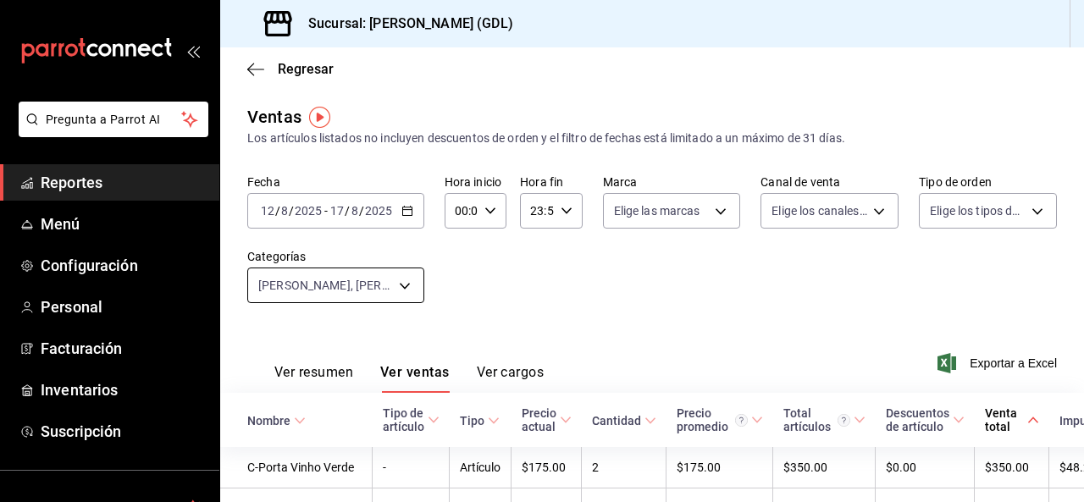
click at [384, 275] on body "Pregunta a Parrot AI Reportes Menú Configuración Personal Facturación Inventari…" at bounding box center [542, 251] width 1084 height 502
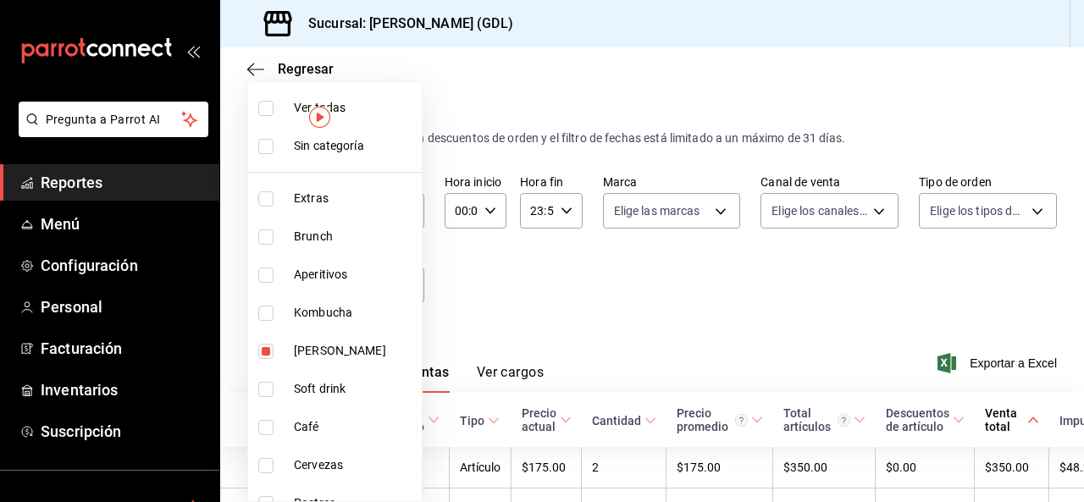
click at [381, 382] on span "Soft drink" at bounding box center [354, 389] width 121 height 18
type input "bf8c9e8f-e9e0-4ee2-aed5-19c3d3de0df4,34910040-26c0-4d08-9a08-2246139ef8ab,45490…"
checkbox input "true"
click at [262, 351] on input "checkbox" at bounding box center [265, 351] width 15 height 15
checkbox input "false"
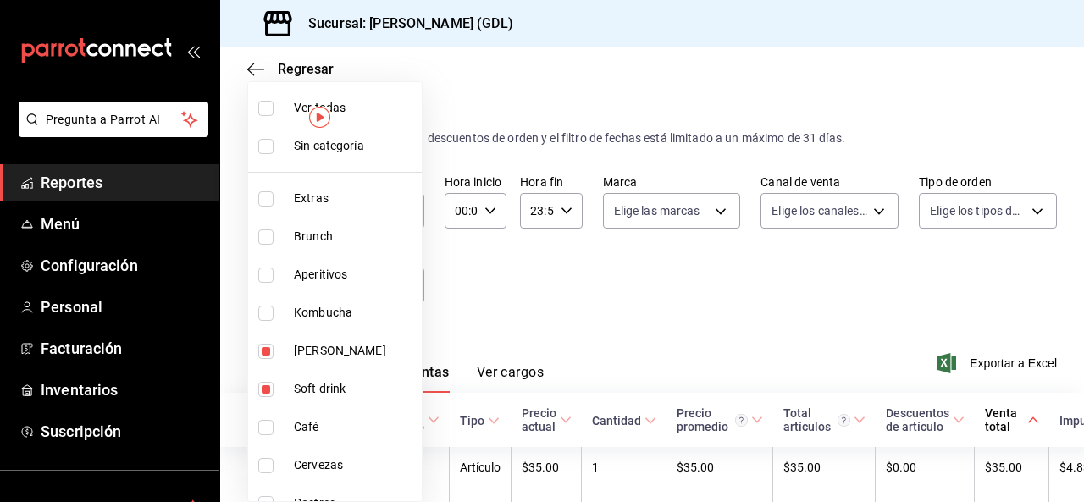
type input "34910040-26c0-4d08-9a08-2246139ef8ab,45490575-758a-409e-a3c4-dd858fc4574f,ad7d1…"
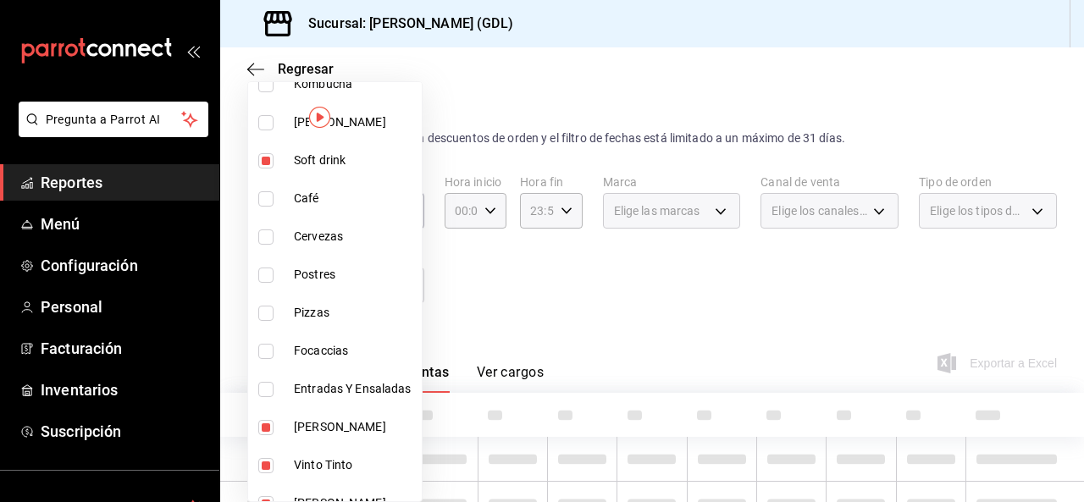
scroll to position [254, 0]
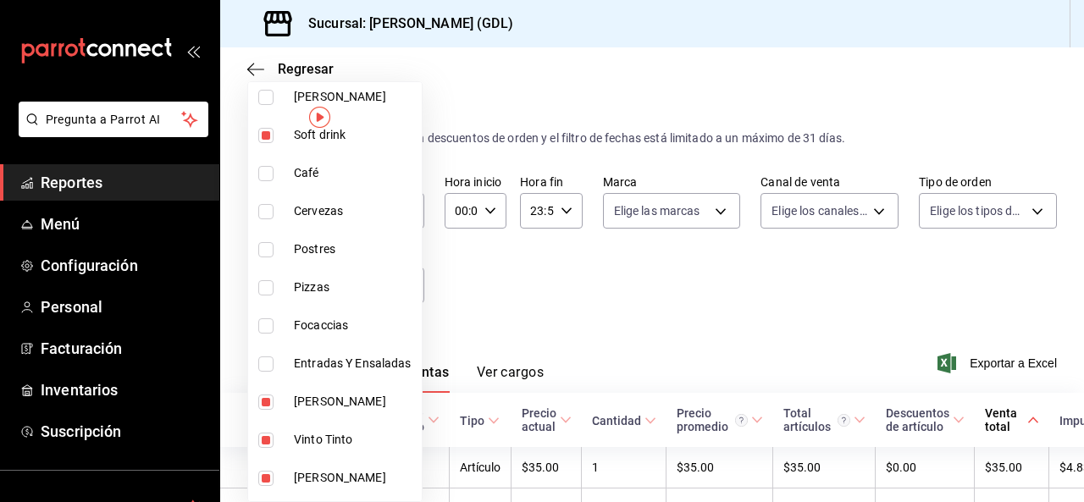
click at [268, 395] on input "checkbox" at bounding box center [265, 402] width 15 height 15
checkbox input "false"
type input "45490575-758a-409e-a3c4-dd858fc4574f,ad7d1384-bc45-4ea1-9c16-a48c72adb200,62fef…"
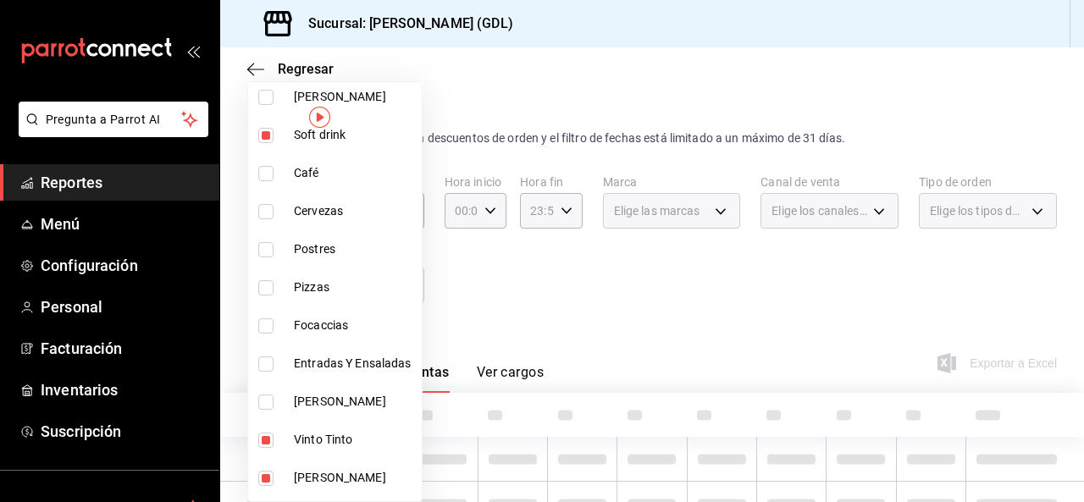
click at [268, 438] on input "checkbox" at bounding box center [265, 440] width 15 height 15
checkbox input "false"
type input "ad7d1384-bc45-4ea1-9c16-a48c72adb200,62fef760-489f-4914-8087-e24a7ae71f35,290b0…"
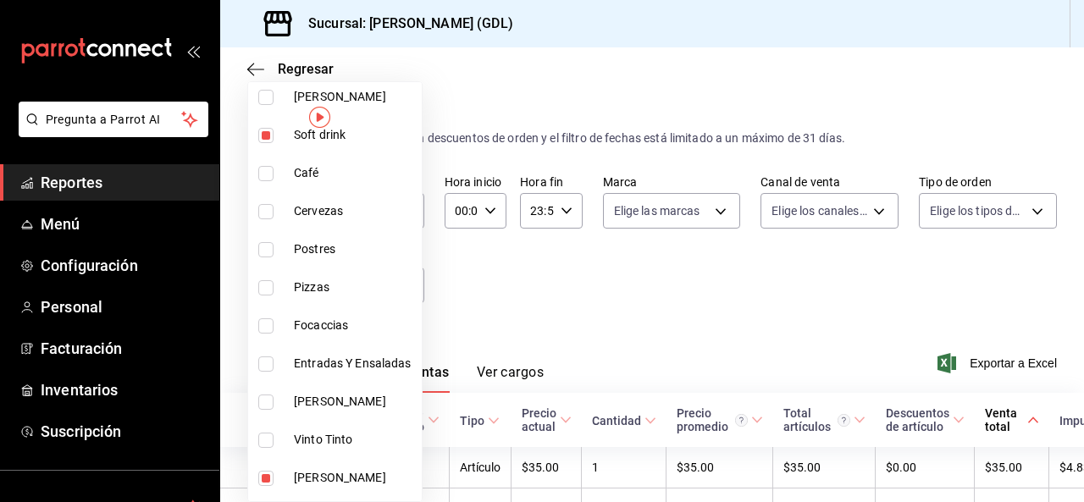
click at [266, 483] on input "checkbox" at bounding box center [265, 478] width 15 height 15
checkbox input "false"
type input "62fef760-489f-4914-8087-e24a7ae71f35,290b0b32-3534-40c8-a6c7-7d56d3437968"
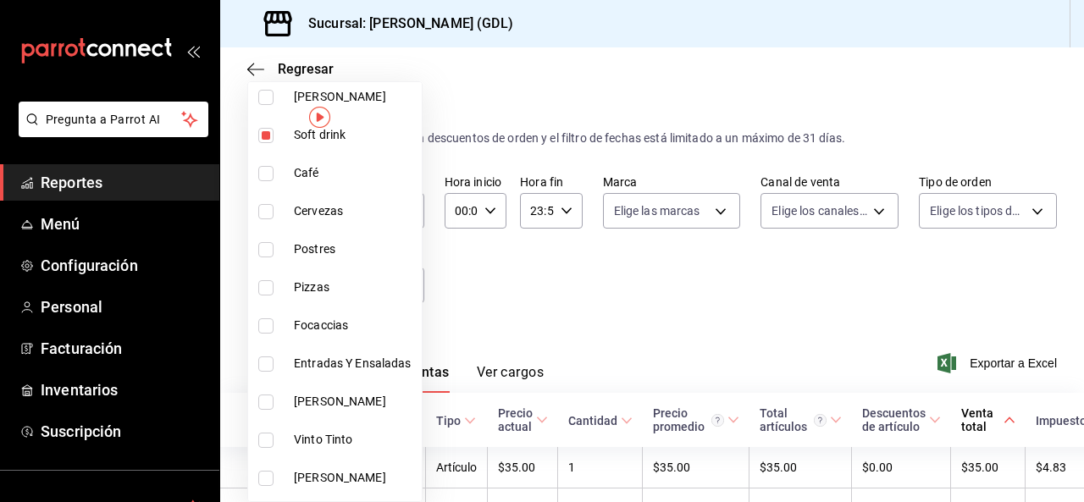
click at [472, 328] on div at bounding box center [542, 251] width 1084 height 502
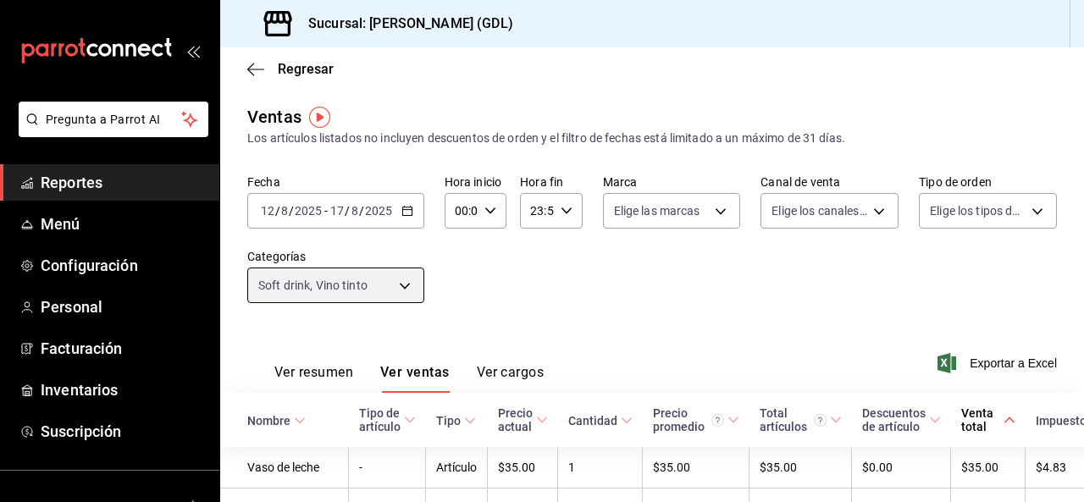
scroll to position [254, 0]
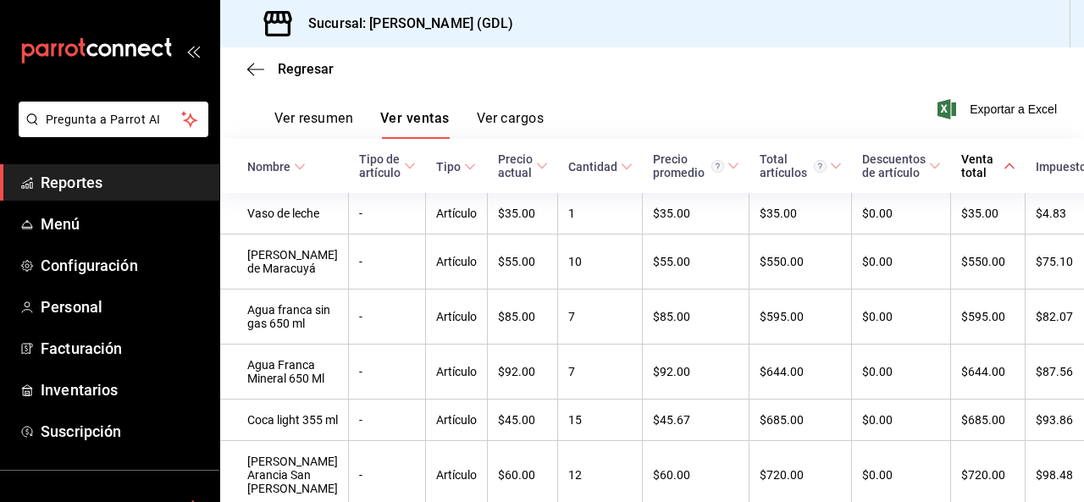
drag, startPoint x: 568, startPoint y: 153, endPoint x: 592, endPoint y: 174, distance: 31.2
click at [568, 155] on th "Cantidad" at bounding box center [600, 166] width 85 height 54
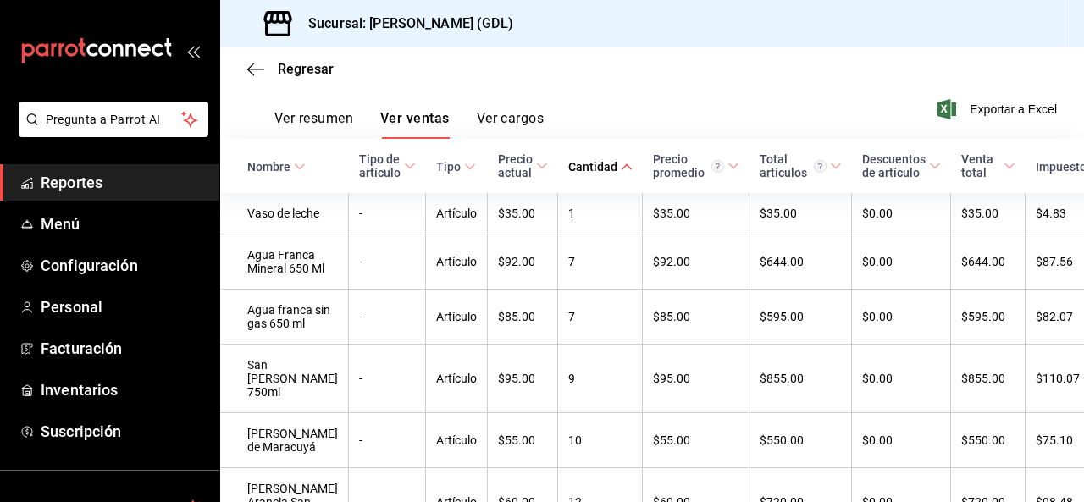
click at [568, 173] on div "Cantidad" at bounding box center [592, 167] width 49 height 14
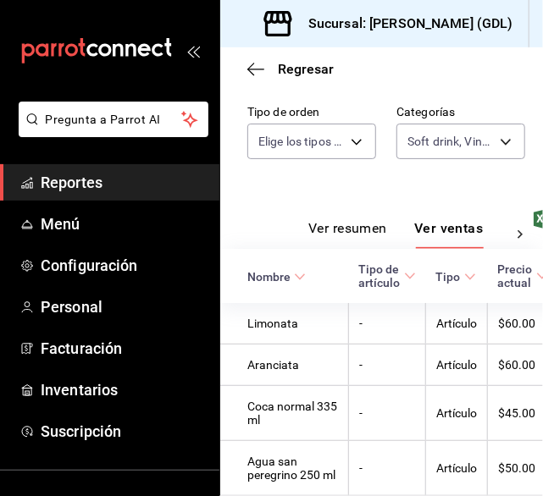
click at [186, 50] on icon "open_drawer_menu" at bounding box center [193, 51] width 14 height 14
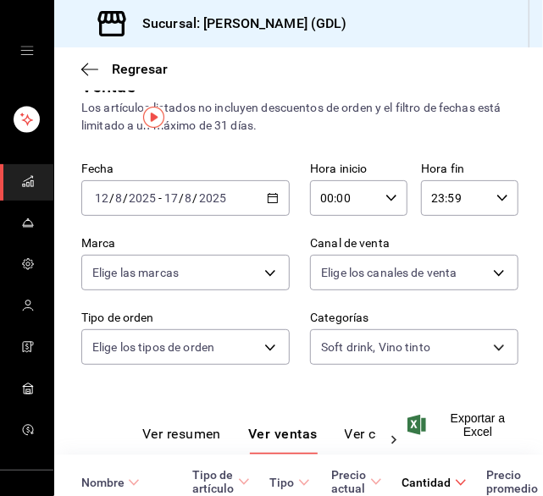
scroll to position [0, 0]
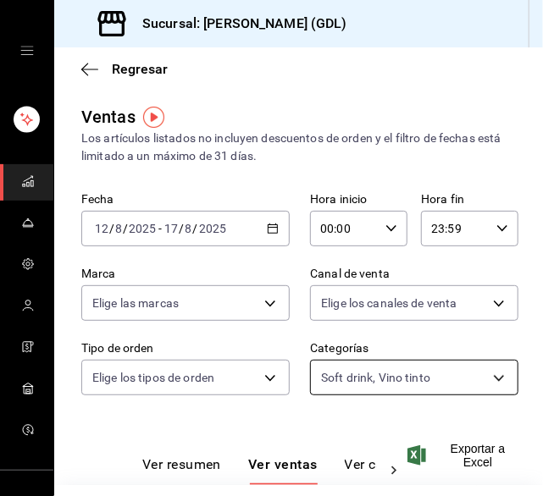
click at [351, 382] on body "Sucursal: Rita (GDL) Regresar Ventas Los artículos listados no incluyen descuen…" at bounding box center [271, 248] width 543 height 496
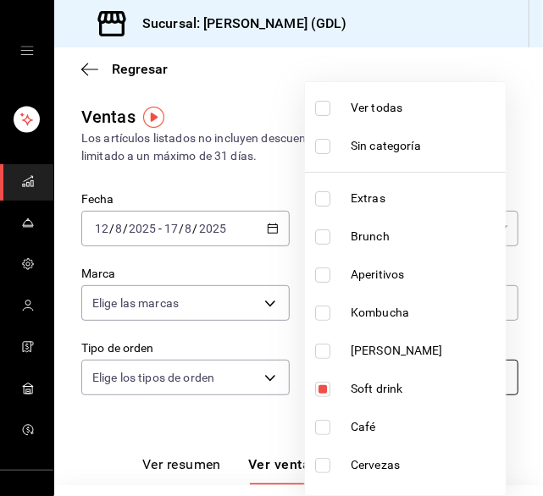
scroll to position [85, 0]
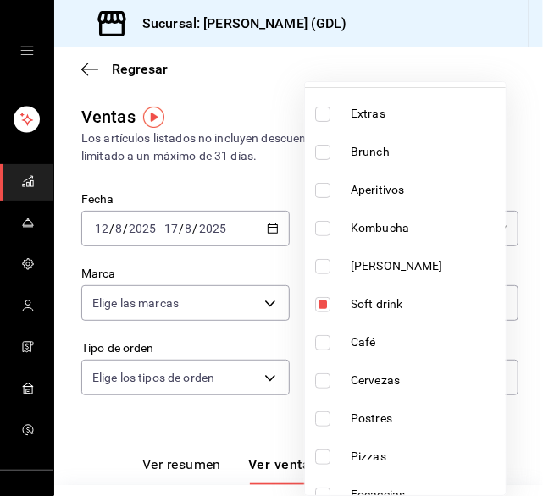
click at [325, 311] on input "checkbox" at bounding box center [322, 304] width 15 height 15
checkbox input "false"
type input "62fef760-489f-4914-8087-e24a7ae71f35"
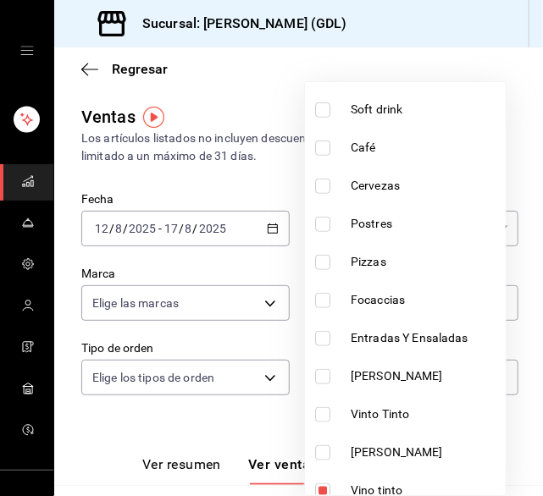
scroll to position [293, 0]
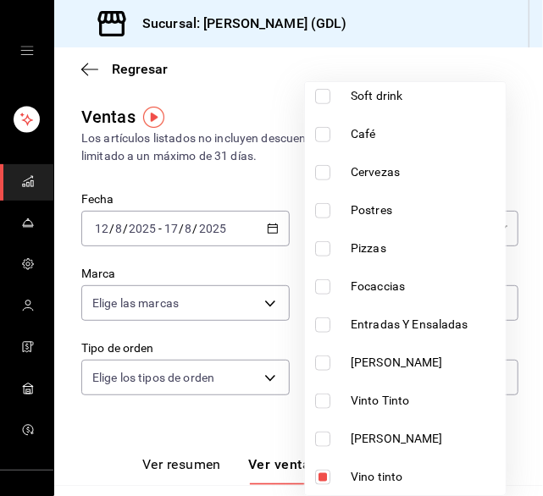
click at [324, 482] on input "checkbox" at bounding box center [322, 477] width 15 height 15
checkbox input "false"
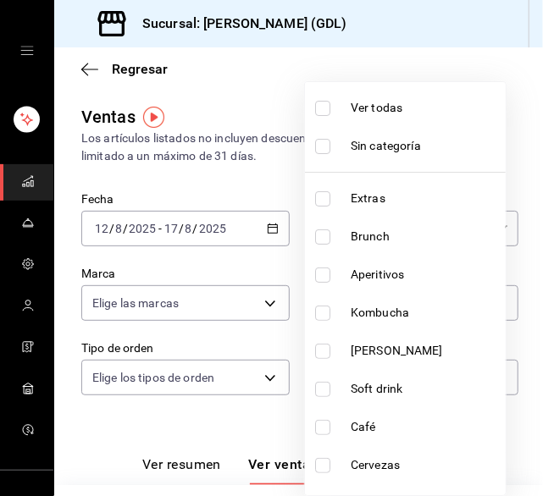
click at [323, 313] on input "checkbox" at bounding box center [322, 313] width 15 height 15
checkbox input "true"
type input "38363e62-52b4-49bc-bad8-971dd3fe2696"
click at [288, 329] on div at bounding box center [271, 248] width 543 height 496
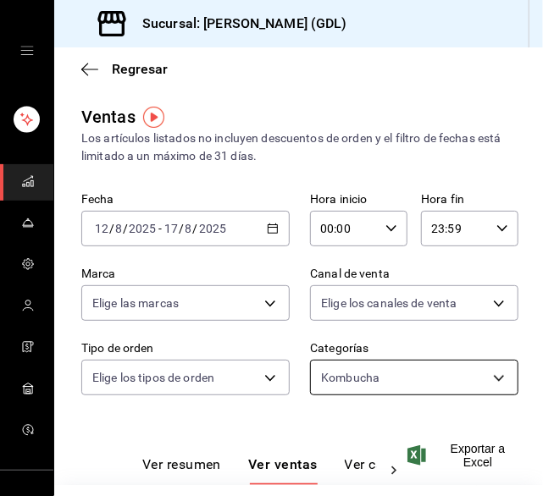
click at [329, 384] on body "Sucursal: Rita (GDL) Regresar Ventas Los artículos listados no incluyen descuen…" at bounding box center [271, 248] width 543 height 496
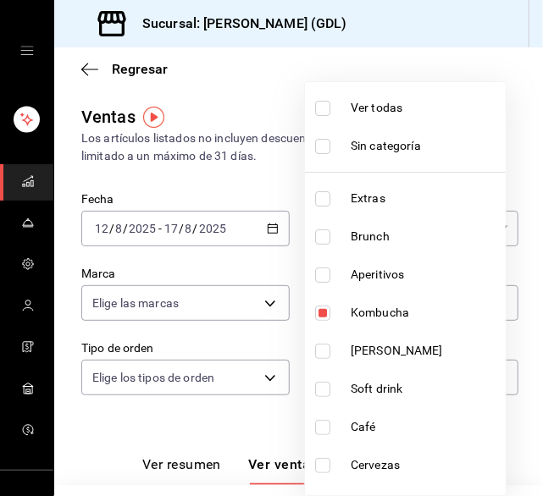
click at [321, 315] on input "checkbox" at bounding box center [322, 313] width 15 height 15
checkbox input "false"
click at [321, 429] on input "checkbox" at bounding box center [322, 427] width 15 height 15
checkbox input "true"
type input "2fc789cb-386d-4e63-8ddf-f875c9d46e11"
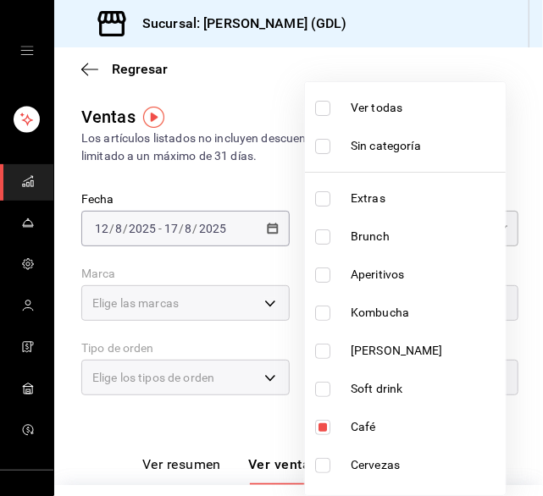
click at [288, 429] on div at bounding box center [271, 248] width 543 height 496
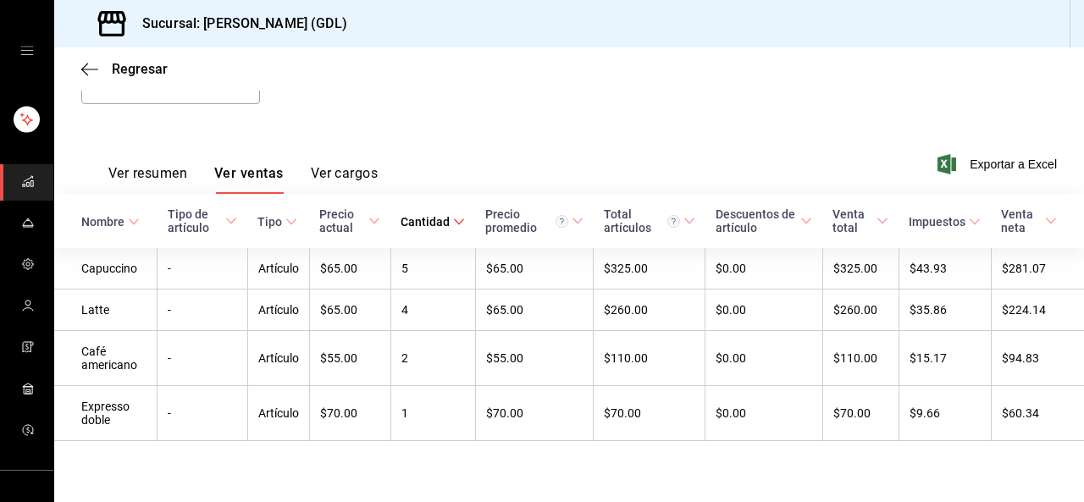
scroll to position [202, 0]
click at [80, 65] on div "Regresar" at bounding box center [569, 68] width 1030 height 43
click at [147, 70] on span "Regresar" at bounding box center [140, 69] width 56 height 16
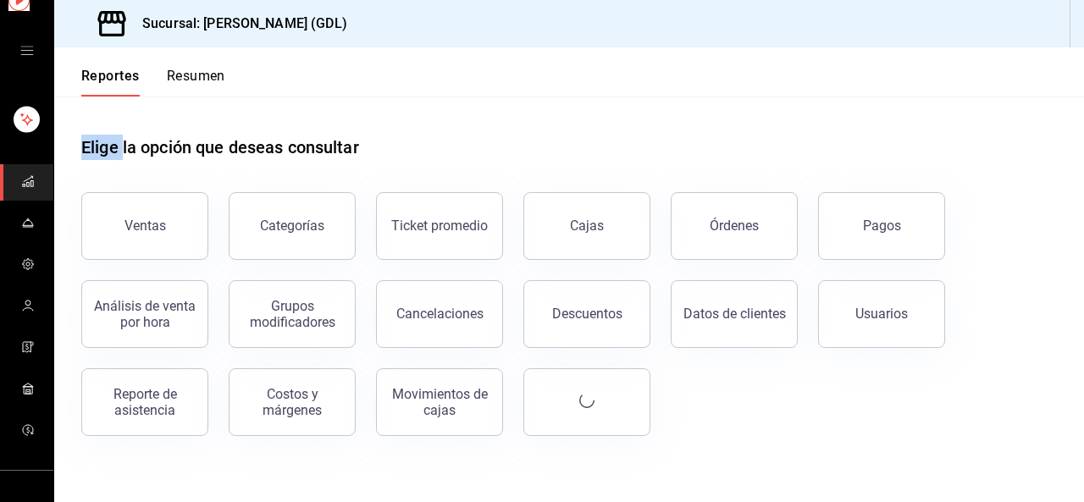
click at [147, 70] on div "Reportes Resumen" at bounding box center [153, 82] width 144 height 29
click at [483, 251] on button "Ticket promedio" at bounding box center [439, 226] width 127 height 68
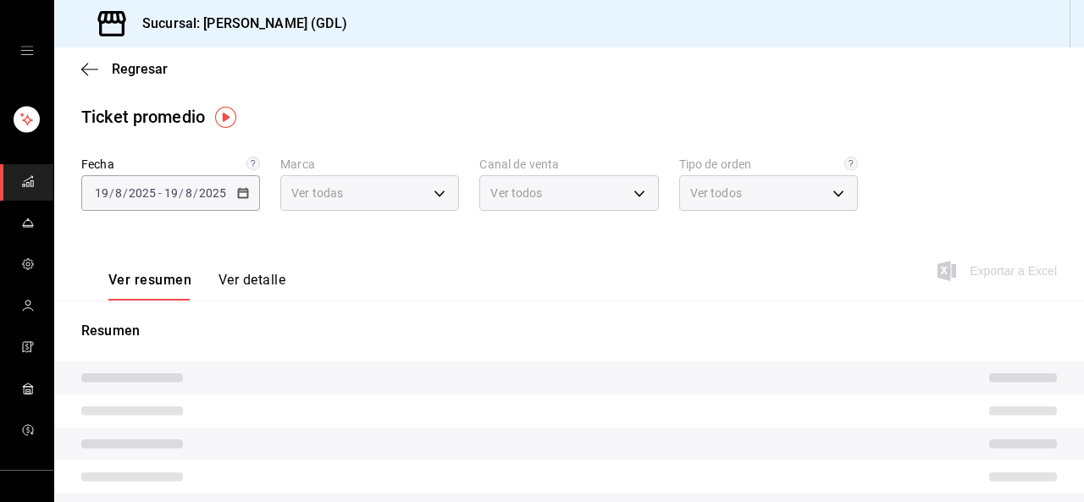
type input "c98b01ad-3431-465a-b391-fd370b6183a3"
type input "PARROT,UBER_EATS,RAPPI,DIDI_FOOD,ONLINE"
type input "5ecffce5-4264-4a64-9be0-877fe03393fb,864f8ddf-f8b3-4635-a869-96c2fe4116ec,b5d94…"
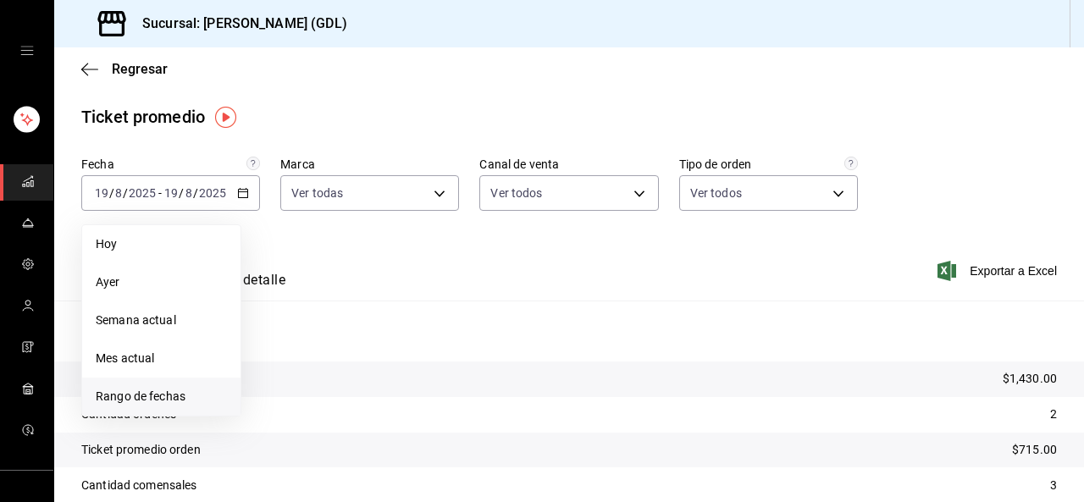
click at [179, 402] on span "Rango de fechas" at bounding box center [161, 397] width 131 height 18
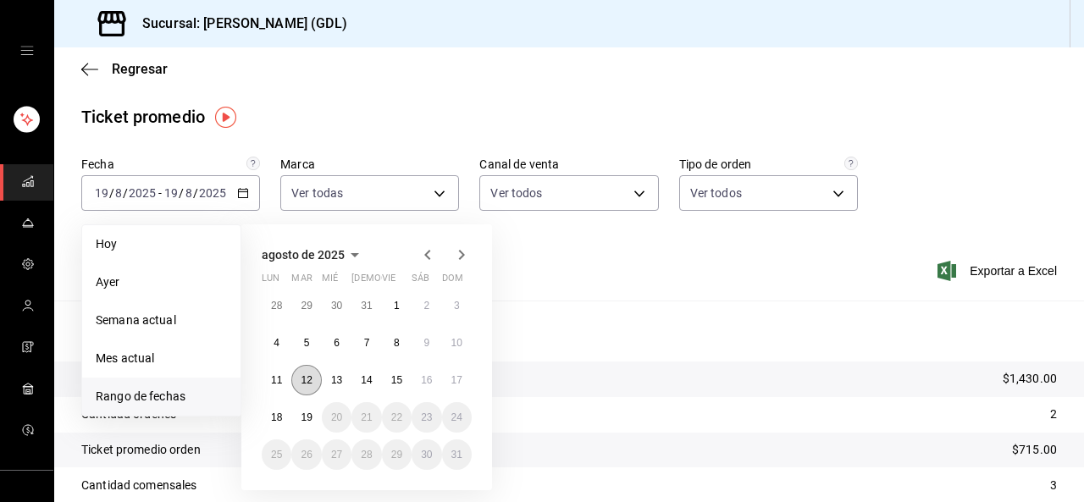
click at [309, 387] on button "12" at bounding box center [306, 380] width 30 height 30
click at [462, 382] on button "17" at bounding box center [457, 380] width 30 height 30
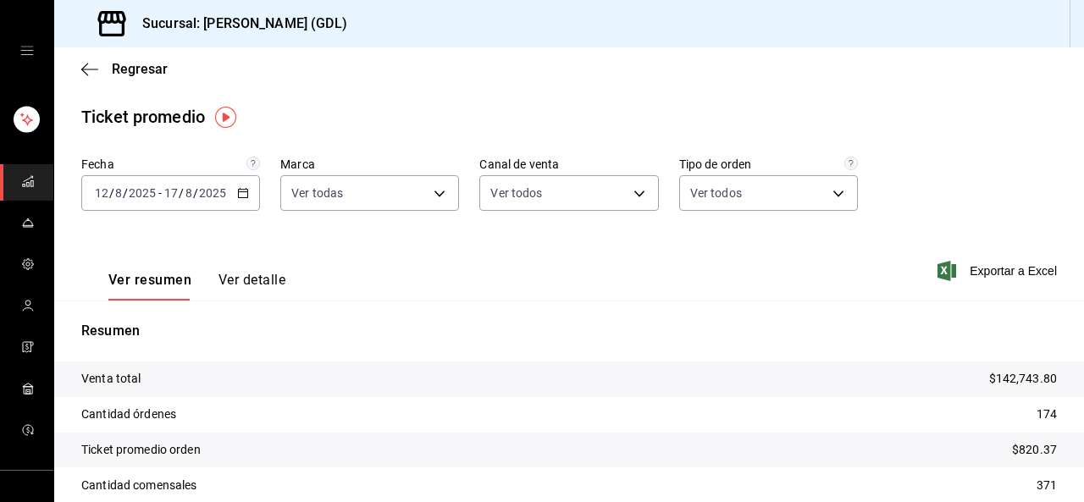
scroll to position [85, 0]
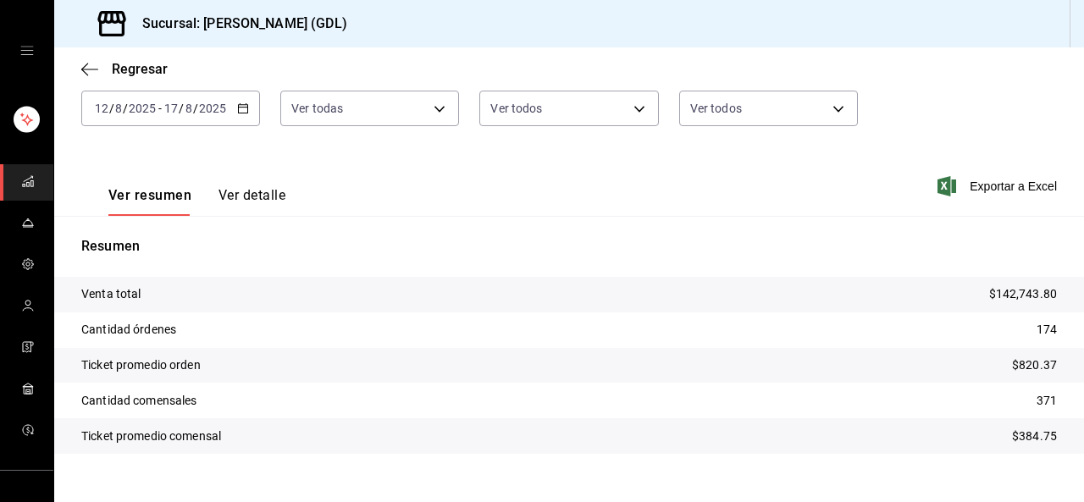
click at [25, 55] on icon "open drawer" at bounding box center [27, 51] width 14 height 14
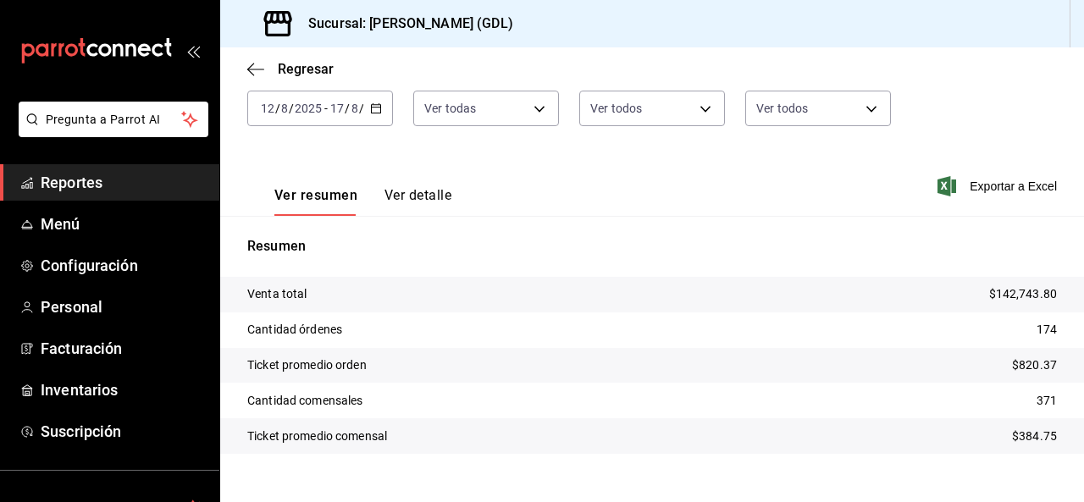
click at [187, 47] on icon "open_drawer_menu" at bounding box center [193, 51] width 14 height 14
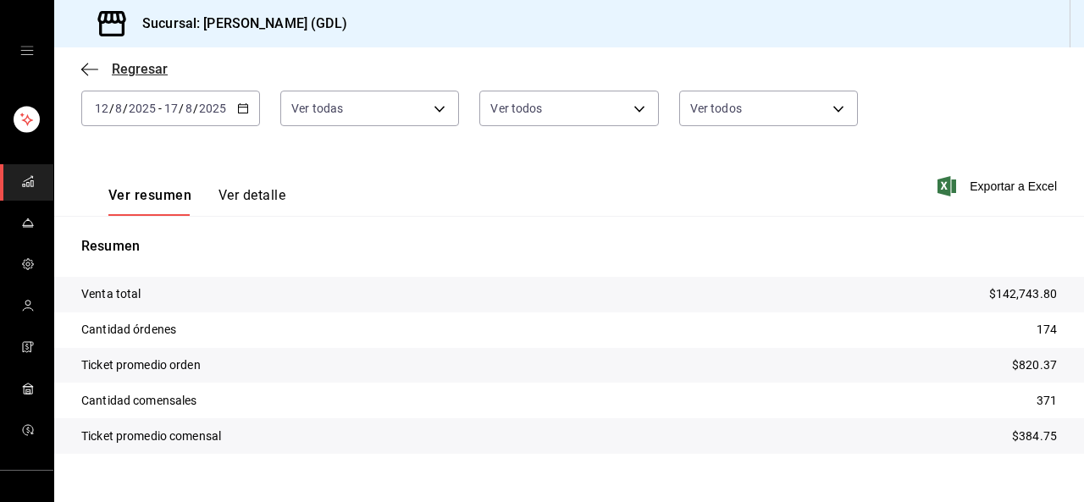
click at [96, 75] on icon "button" at bounding box center [89, 69] width 17 height 15
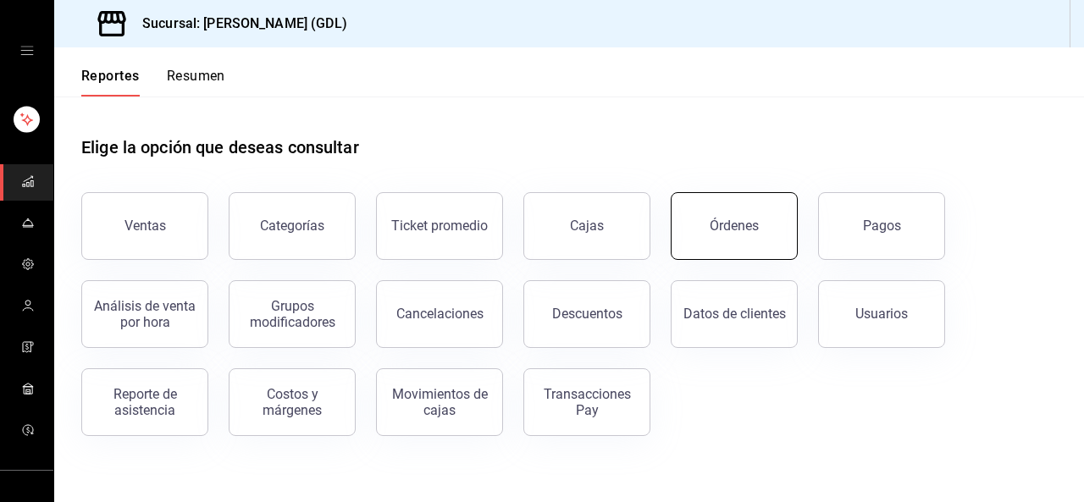
click at [777, 236] on button "Órdenes" at bounding box center [734, 226] width 127 height 68
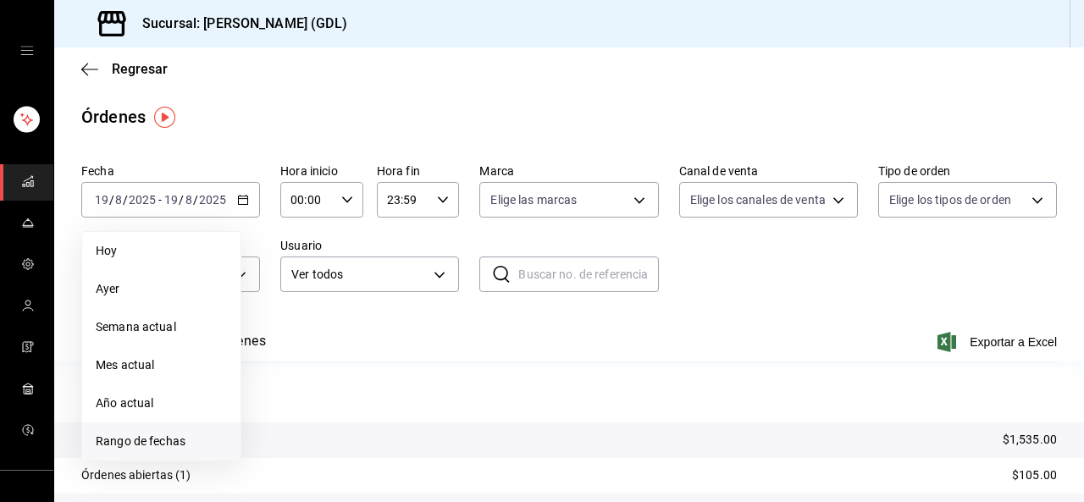
click at [196, 444] on span "Rango de fechas" at bounding box center [161, 442] width 131 height 18
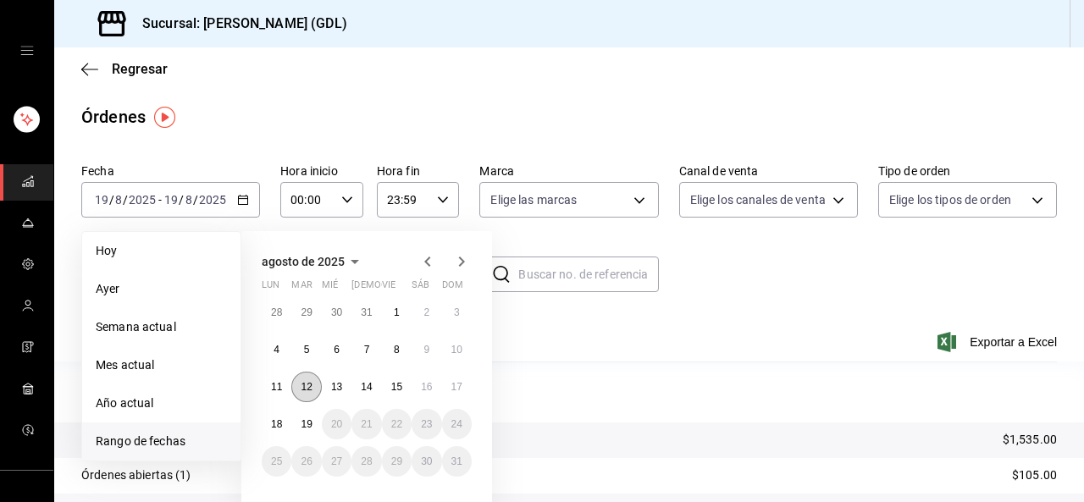
click at [306, 395] on button "12" at bounding box center [306, 387] width 30 height 30
click at [444, 384] on button "17" at bounding box center [457, 387] width 30 height 30
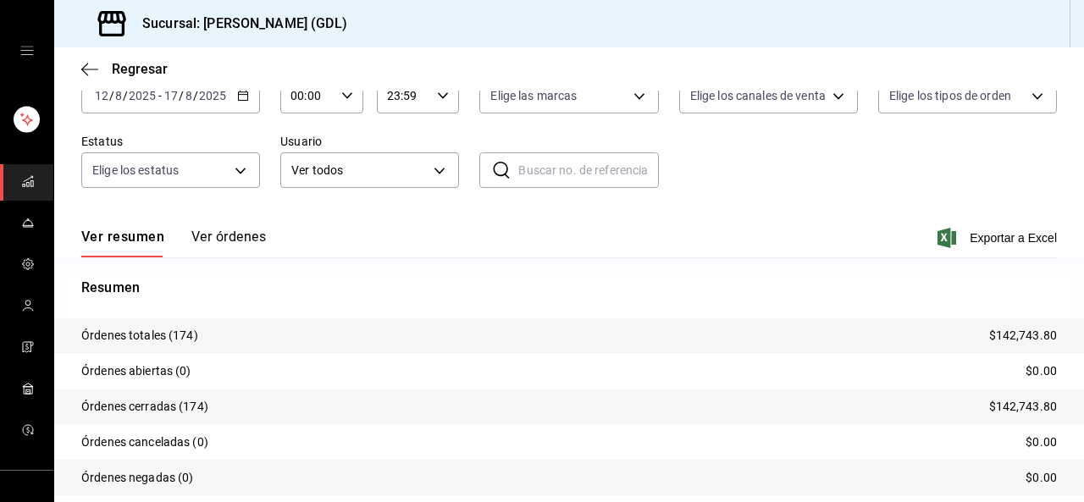
scroll to position [78, 0]
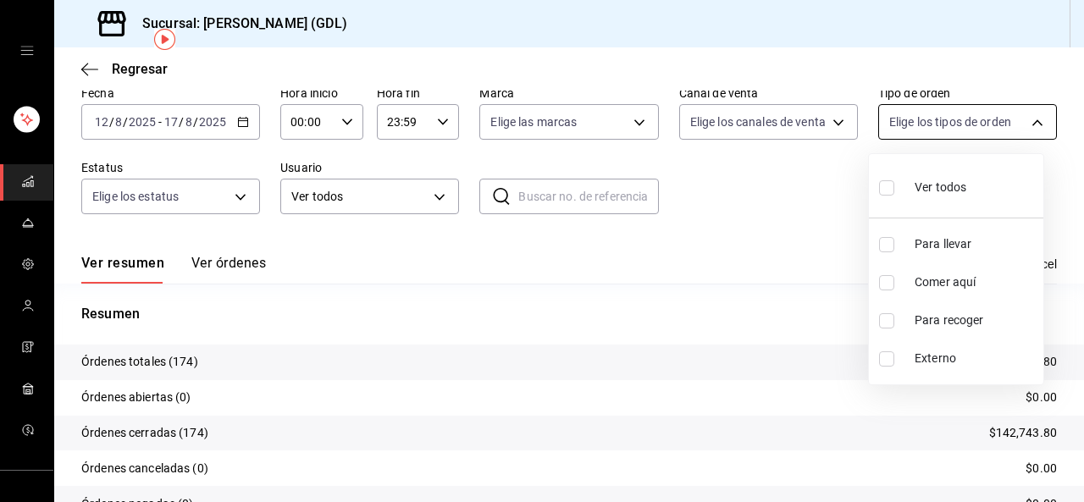
click at [1011, 116] on body "Sucursal: Rita (GDL) Regresar Órdenes Fecha 2025-08-12 12 / 8 / 2025 - 2025-08-…" at bounding box center [542, 251] width 1084 height 502
click at [967, 257] on li "Para llevar" at bounding box center [956, 244] width 174 height 38
type input "5ecffce5-4264-4a64-9be0-877fe03393fb"
checkbox input "true"
click at [960, 313] on span "Para recoger" at bounding box center [975, 321] width 122 height 18
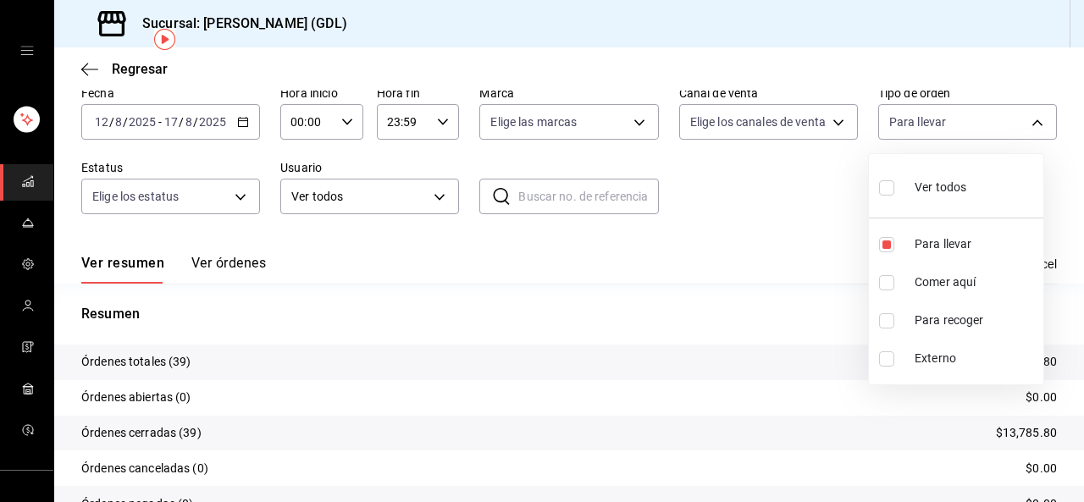
type input "5ecffce5-4264-4a64-9be0-877fe03393fb,b5d94e70-a361-4efb-b3db-7bb29ce1fd24"
checkbox input "true"
click at [795, 251] on div at bounding box center [542, 251] width 1084 height 502
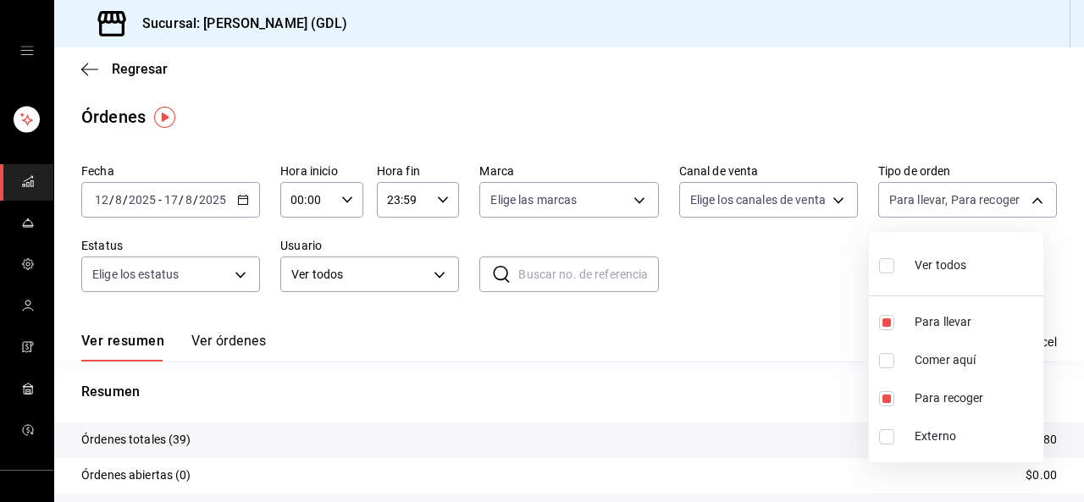
click at [884, 209] on body "Sucursal: Rita (GDL) Regresar Órdenes Fecha 2025-08-12 12 / 8 / 2025 - 2025-08-…" at bounding box center [542, 251] width 1084 height 502
click at [884, 312] on li "Para llevar" at bounding box center [956, 322] width 174 height 38
type input "b5d94e70-a361-4efb-b3db-7bb29ce1fd24"
checkbox input "false"
click at [889, 397] on input "checkbox" at bounding box center [886, 398] width 15 height 15
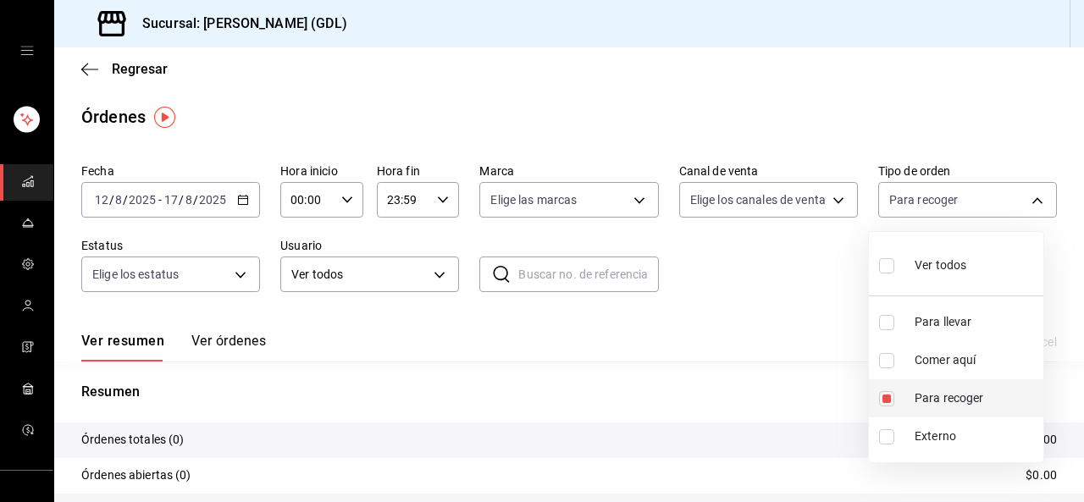
checkbox input "false"
click at [886, 438] on input "checkbox" at bounding box center [886, 436] width 15 height 15
checkbox input "true"
type input "EXTERNAL"
click at [688, 378] on div at bounding box center [542, 251] width 1084 height 502
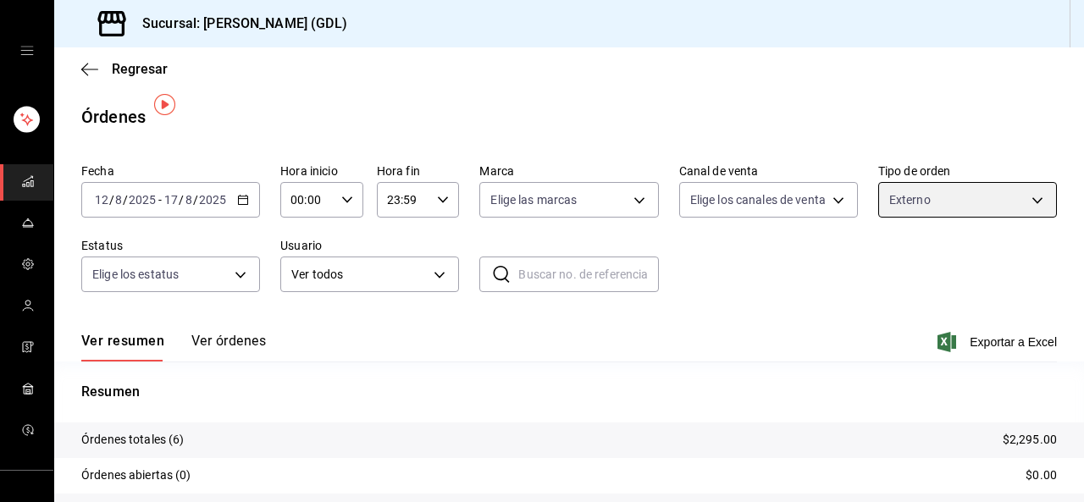
scroll to position [163, 0]
